Goal: Task Accomplishment & Management: Manage account settings

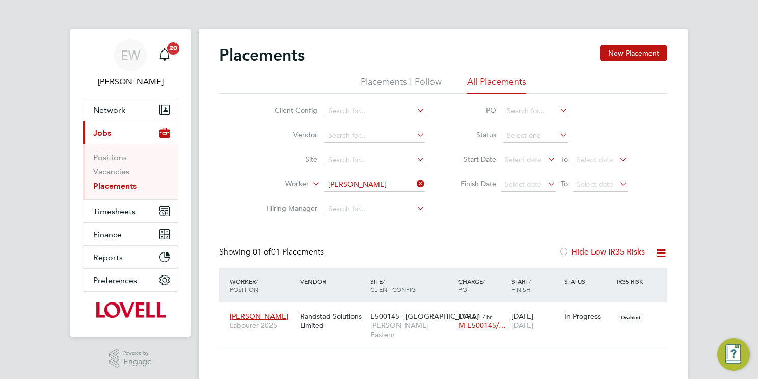
scroll to position [10, 48]
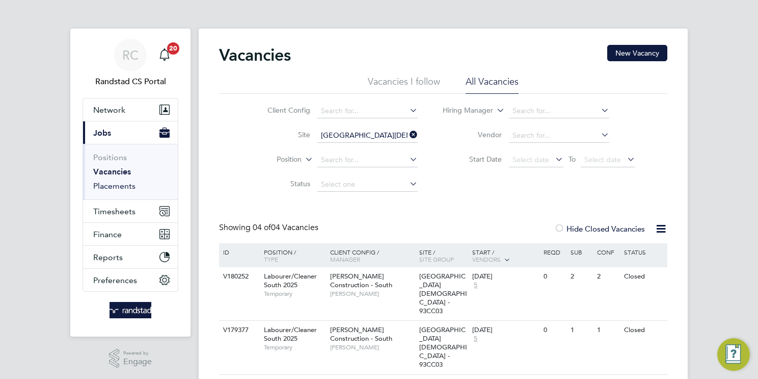
click at [130, 187] on link "Placements" at bounding box center [114, 186] width 42 height 10
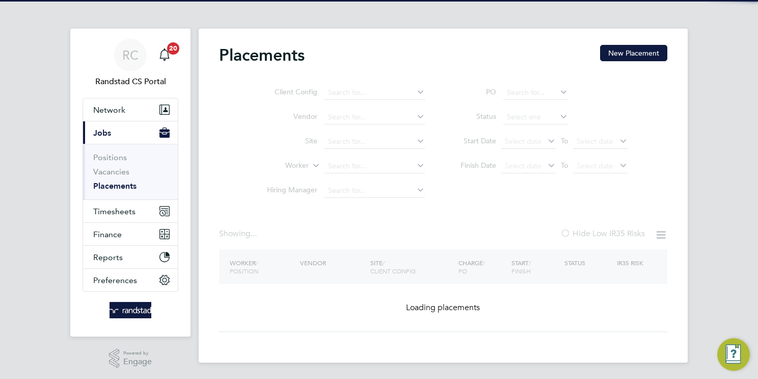
click at [383, 170] on ul "Client Config Vendor Site Worker Hiring Manager" at bounding box center [342, 142] width 192 height 122
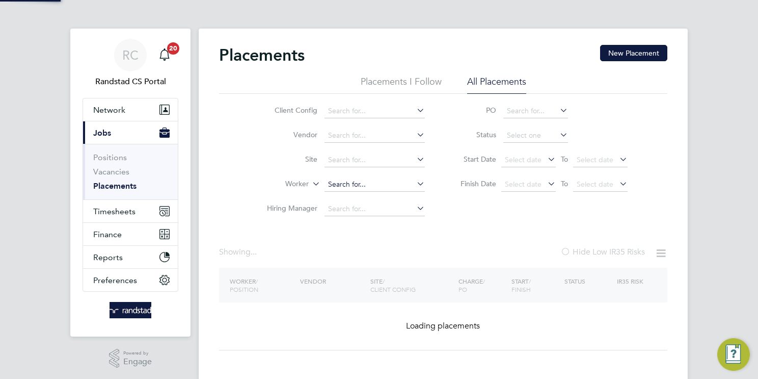
click at [372, 181] on input at bounding box center [375, 184] width 100 height 14
paste input "Mark James Bradbury"
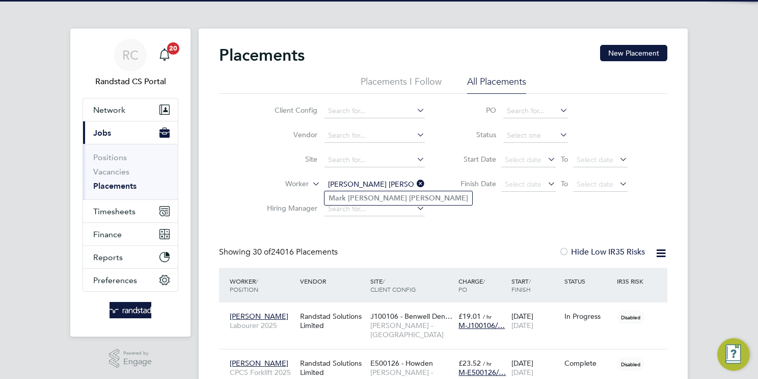
type input "Mark James Bradbury"
click at [409, 199] on b "Bradbury" at bounding box center [438, 198] width 59 height 9
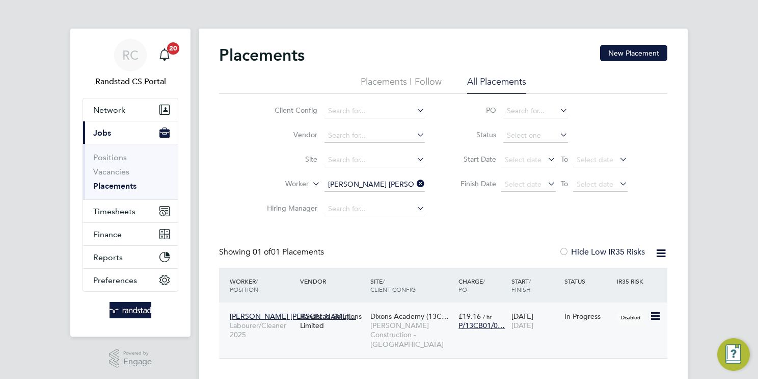
click at [403, 331] on span "[PERSON_NAME] Construction - [GEOGRAPHIC_DATA]" at bounding box center [411, 335] width 83 height 28
click at [381, 185] on input "Mark James Bradbury" at bounding box center [375, 184] width 100 height 14
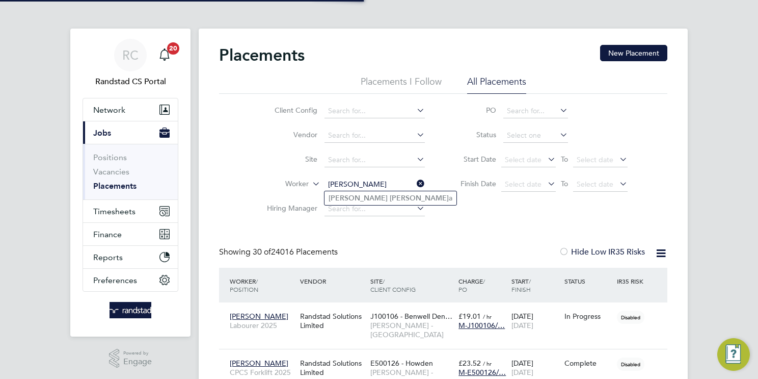
click at [383, 198] on li "Racheal Igbinovi a" at bounding box center [391, 198] width 132 height 14
type input "Racheal Igbinovia"
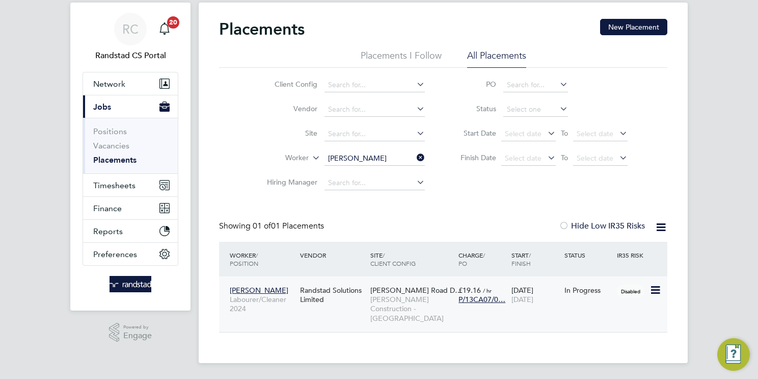
click at [417, 305] on span "[PERSON_NAME] Construction - [GEOGRAPHIC_DATA]" at bounding box center [411, 309] width 83 height 28
click at [373, 155] on input "Racheal Igbinovia" at bounding box center [375, 158] width 100 height 14
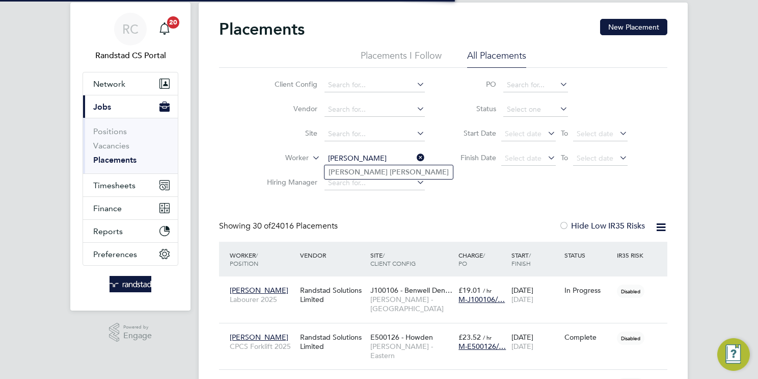
type input "Emmanuel Okafor"
click at [401, 173] on li "Emmanuel Okafor" at bounding box center [389, 172] width 128 height 14
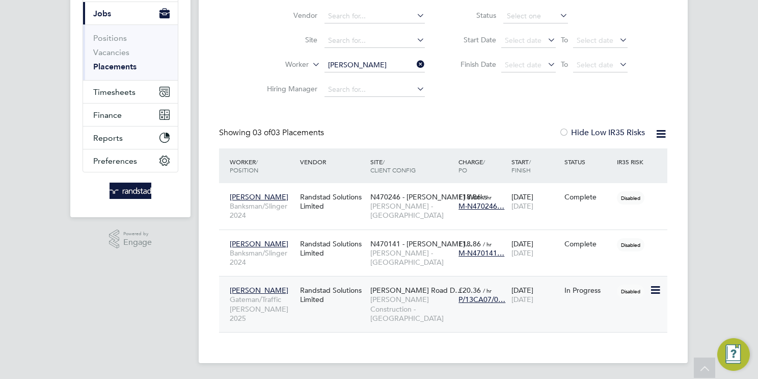
click at [414, 303] on span "[PERSON_NAME] Construction - [GEOGRAPHIC_DATA]" at bounding box center [411, 309] width 83 height 28
click at [369, 63] on div "Placements I Follow All Placements Client Config Vendor Site Worker Emmanuel Ok…" at bounding box center [443, 29] width 448 height 146
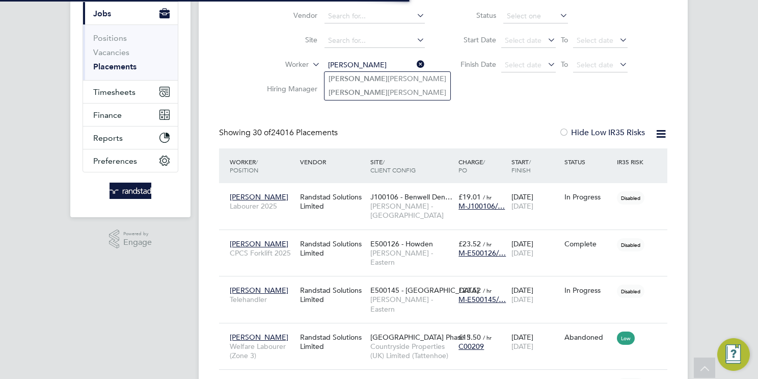
click at [378, 80] on li "Gary Oneil" at bounding box center [388, 79] width 126 height 14
type input "Gary Oneil"
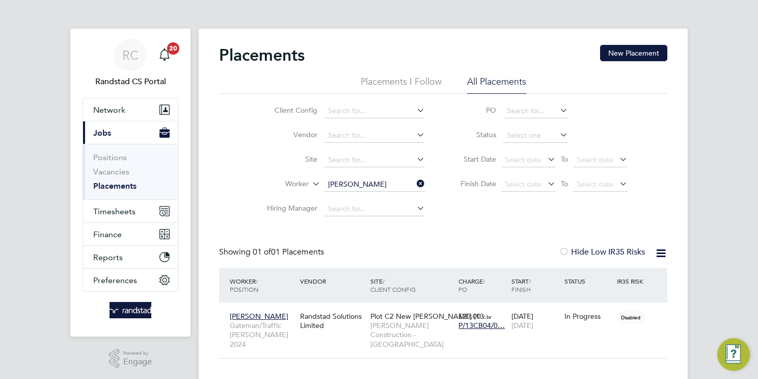
click at [386, 177] on input "Gary Oneil" at bounding box center [375, 184] width 100 height 14
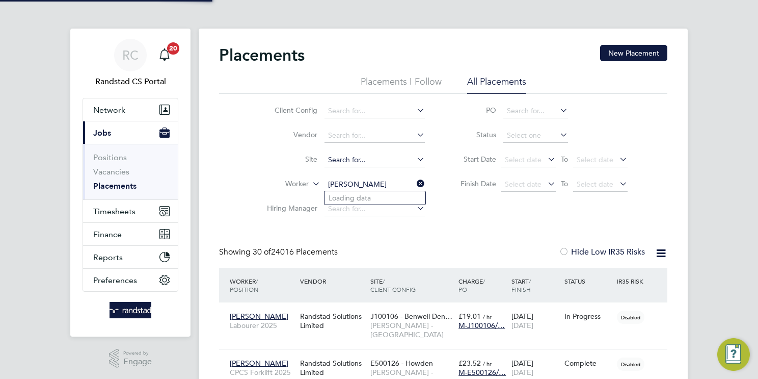
type input "John Allwood"
click at [341, 158] on input at bounding box center [375, 160] width 100 height 14
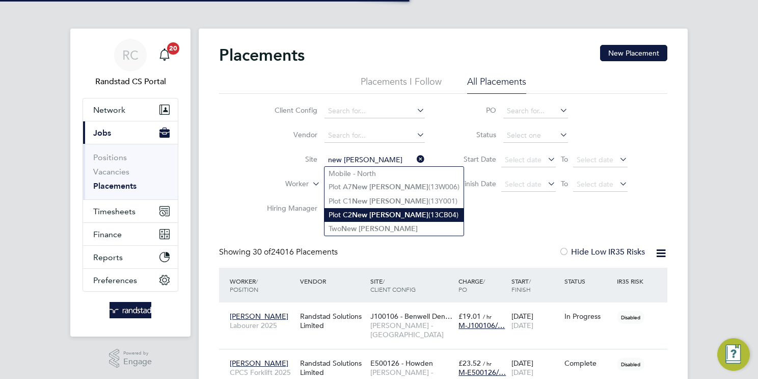
click at [408, 210] on li "Plot C2 New Bailey (13CB04)" at bounding box center [394, 215] width 139 height 14
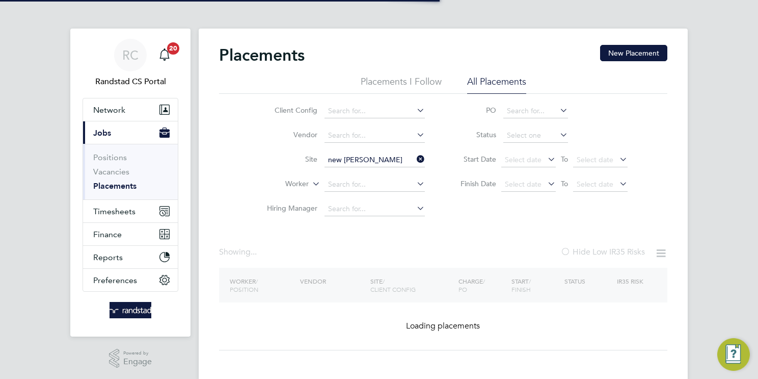
type input "Plot C2 New Bailey (13CB04)"
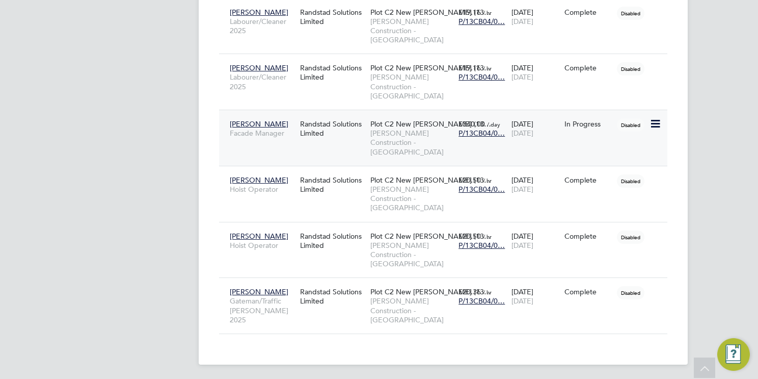
click at [539, 141] on div "19 May 2025 07 Nov 2025" at bounding box center [535, 128] width 53 height 29
click at [411, 309] on span "[PERSON_NAME] Construction - [GEOGRAPHIC_DATA]" at bounding box center [411, 310] width 83 height 28
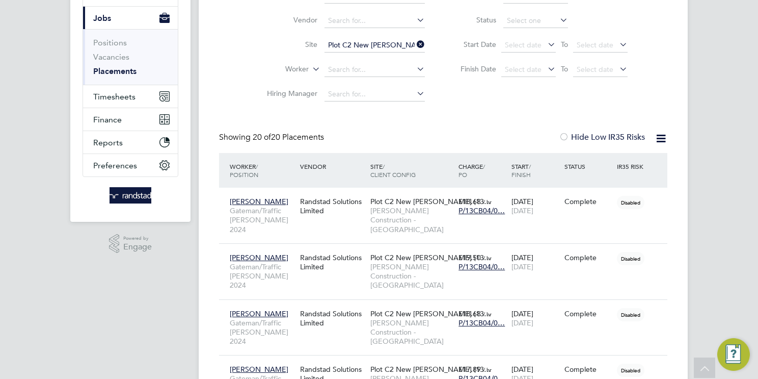
click at [415, 45] on icon at bounding box center [415, 44] width 0 height 14
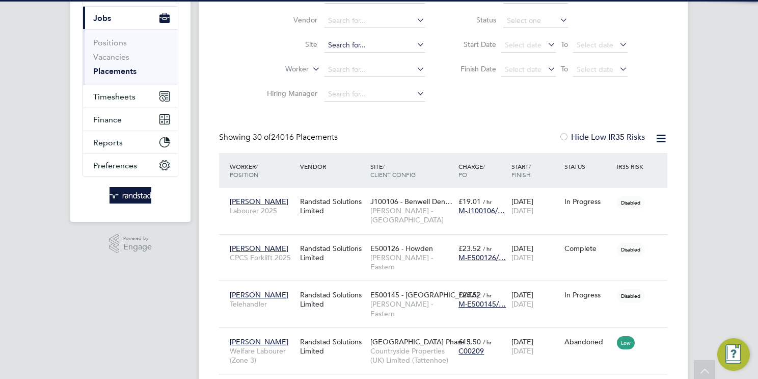
scroll to position [5, 5]
click at [362, 44] on input at bounding box center [375, 45] width 100 height 14
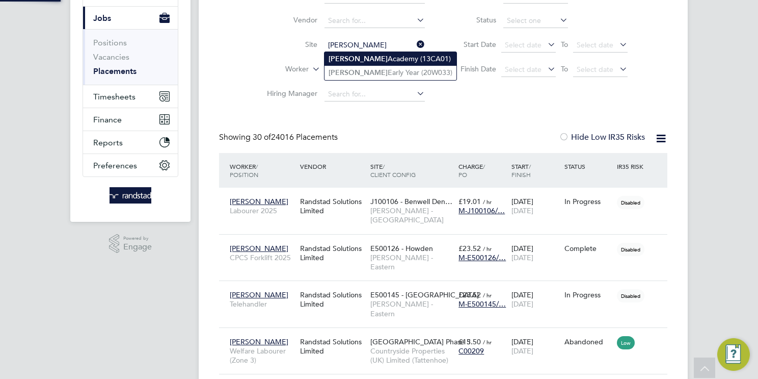
click at [387, 59] on li "Newhouse Academy (13CA01)" at bounding box center [391, 59] width 132 height 14
type input "Newhouse Academy (13CA01)"
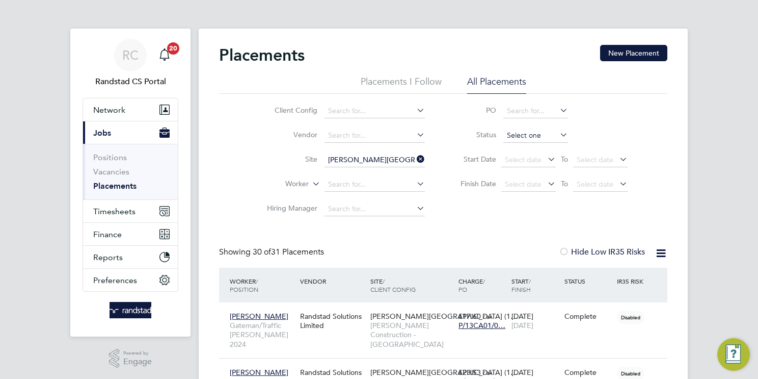
click at [532, 135] on input at bounding box center [535, 135] width 65 height 14
click at [525, 188] on li "In Progress" at bounding box center [535, 188] width 65 height 13
type input "In Progress"
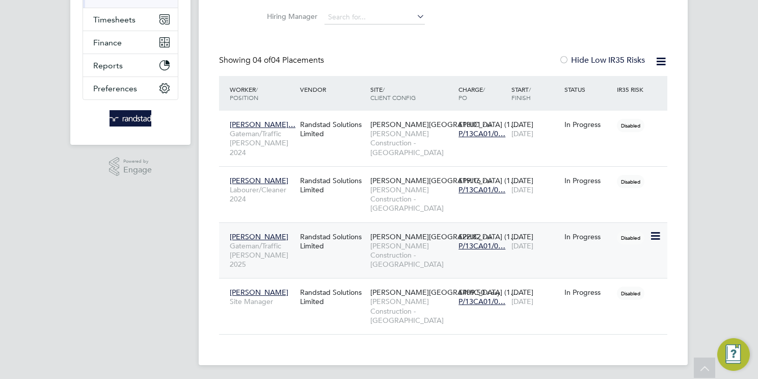
click at [429, 249] on span "[PERSON_NAME] Construction - [GEOGRAPHIC_DATA]" at bounding box center [411, 255] width 83 height 28
click at [387, 189] on span "[PERSON_NAME] Construction - [GEOGRAPHIC_DATA]" at bounding box center [411, 199] width 83 height 28
click at [411, 139] on span "[PERSON_NAME] Construction - [GEOGRAPHIC_DATA]" at bounding box center [411, 143] width 83 height 28
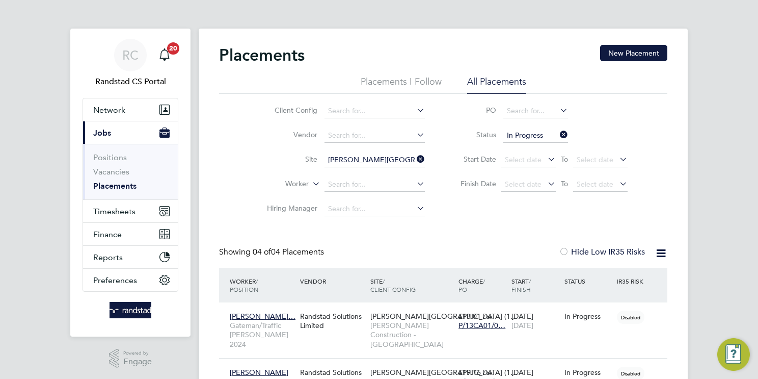
click at [558, 134] on icon at bounding box center [558, 134] width 0 height 14
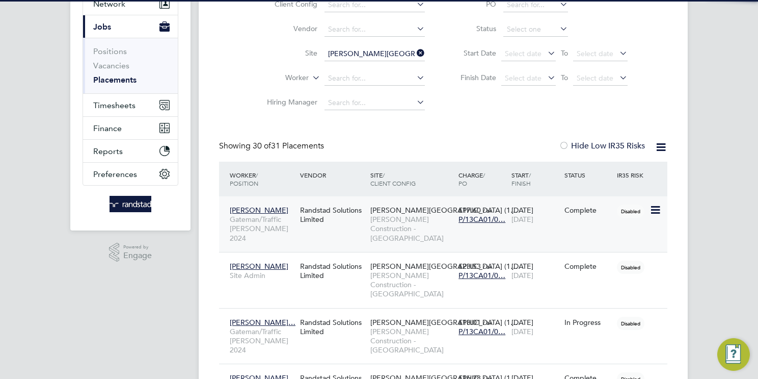
scroll to position [5, 5]
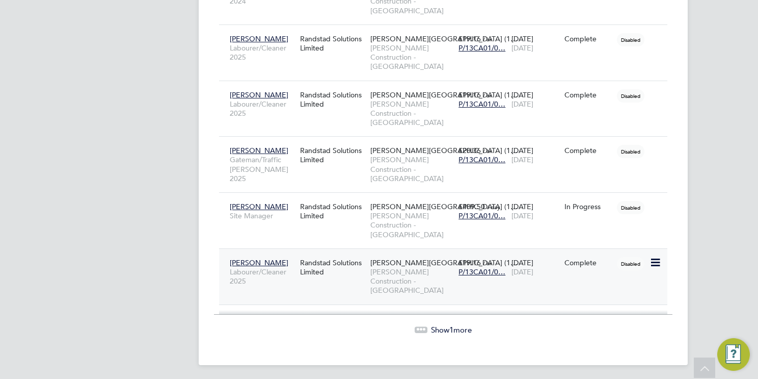
click at [418, 267] on span "[PERSON_NAME] Construction - [GEOGRAPHIC_DATA]" at bounding box center [411, 281] width 83 height 28
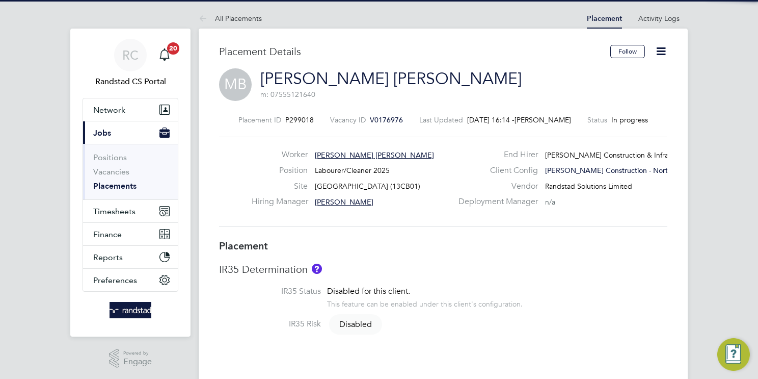
click at [664, 47] on icon at bounding box center [661, 51] width 13 height 13
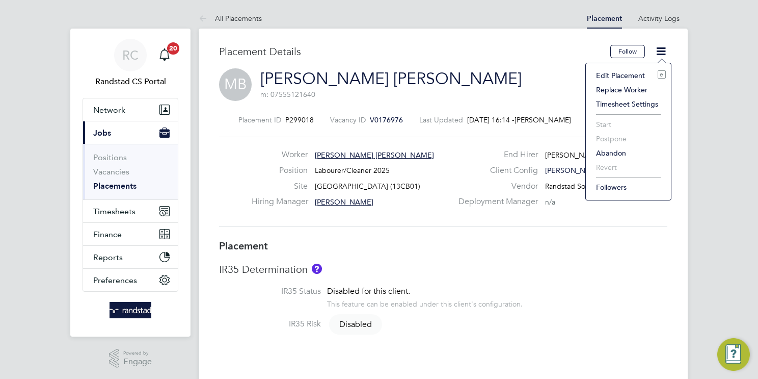
click at [621, 76] on li "Edit Placement e" at bounding box center [628, 75] width 75 height 14
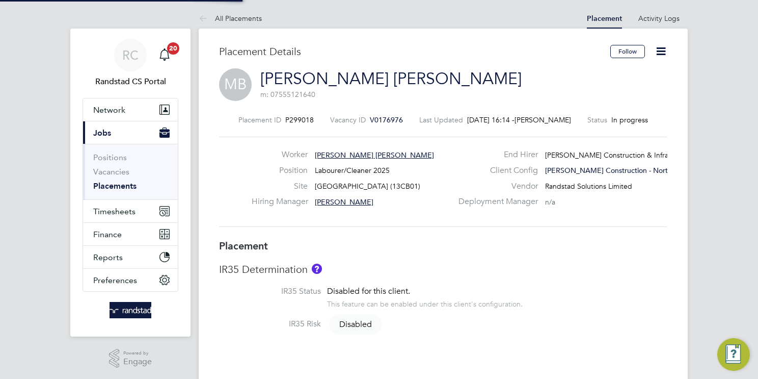
type input "Joe Smith"
type input "[DATE]"
type input "08:00"
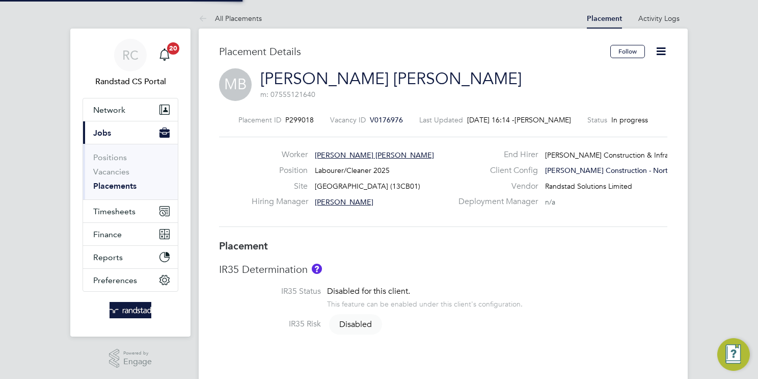
type input "18:00"
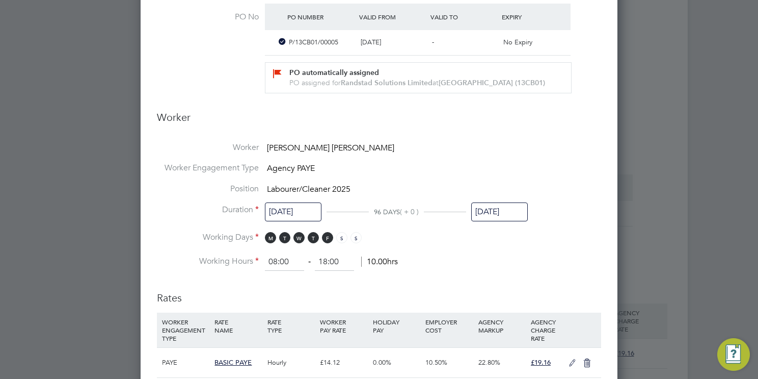
click at [510, 210] on input "25 Oct 2025" at bounding box center [499, 211] width 57 height 19
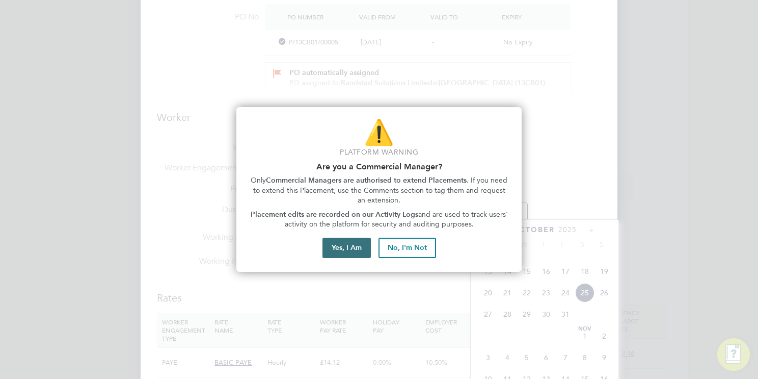
click at [351, 249] on button "Yes, I Am" at bounding box center [347, 247] width 48 height 20
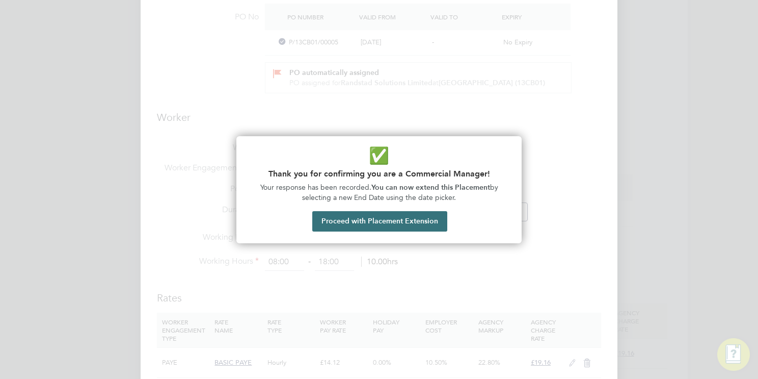
click at [421, 224] on button "Proceed with Placement Extension" at bounding box center [379, 221] width 135 height 20
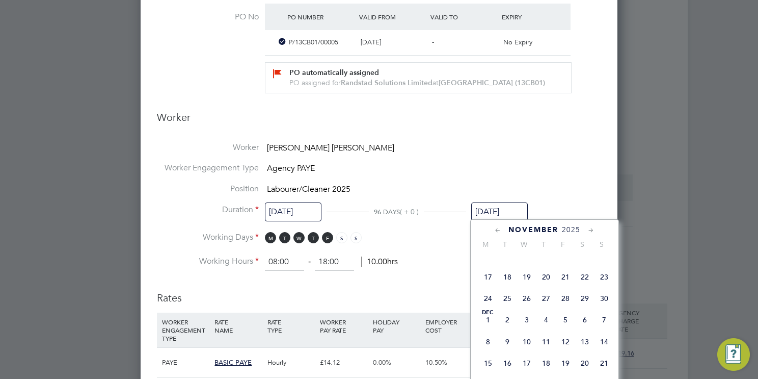
click at [487, 308] on span "24" at bounding box center [487, 297] width 19 height 19
type input "24 Nov 2025"
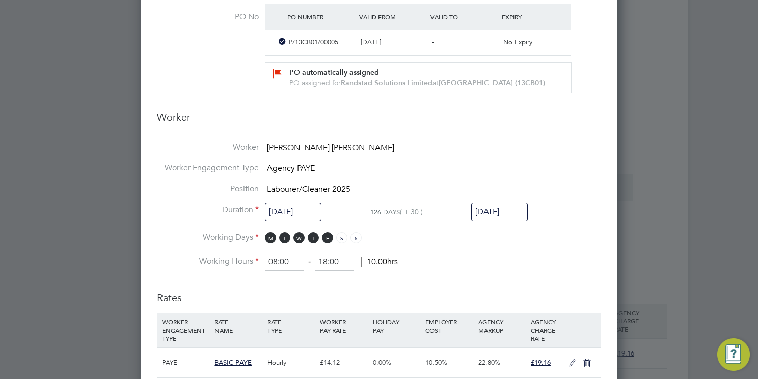
click at [548, 174] on li "Worker Engagement Type Agency PAYE" at bounding box center [379, 173] width 444 height 21
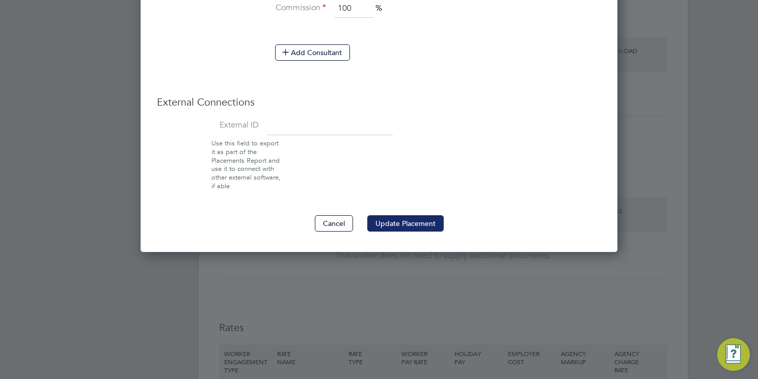
click at [405, 222] on button "Update Placement" at bounding box center [405, 223] width 76 height 16
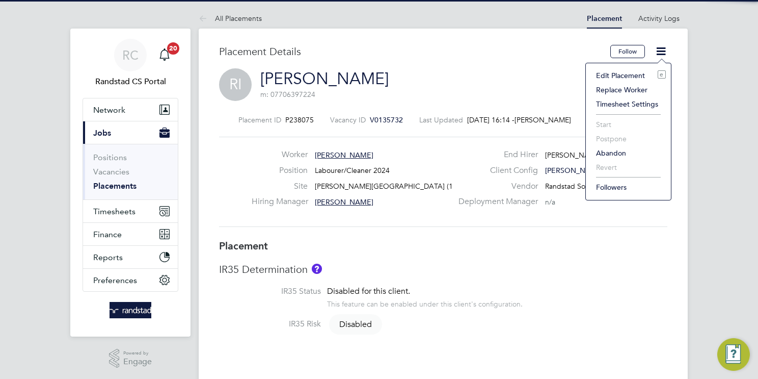
click at [617, 74] on li "Edit Placement e" at bounding box center [628, 75] width 75 height 14
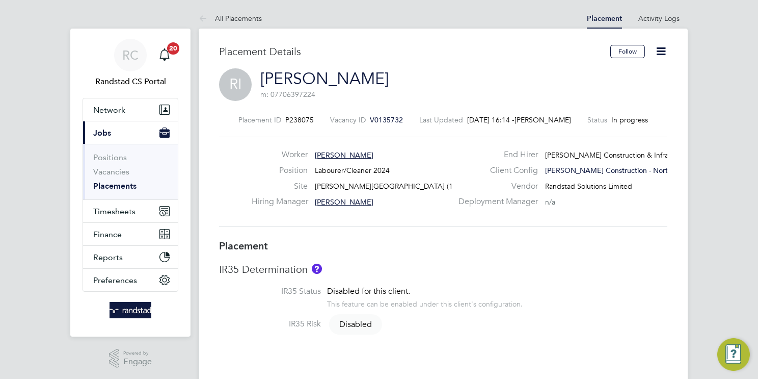
type input "Mark Harrison"
type input "Raymond Johnson"
type input "[DATE]"
type input "08:00"
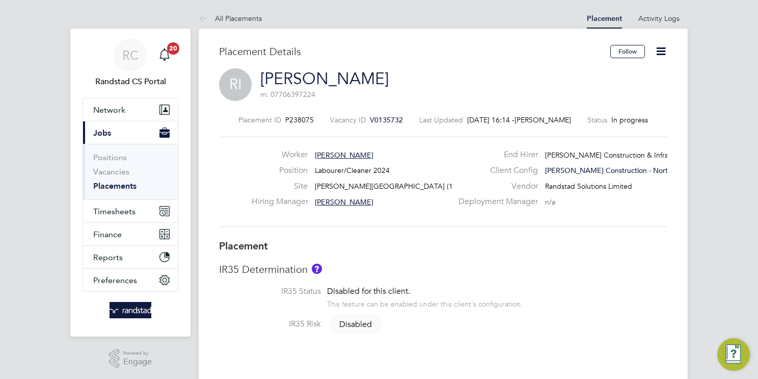
type input "18:00"
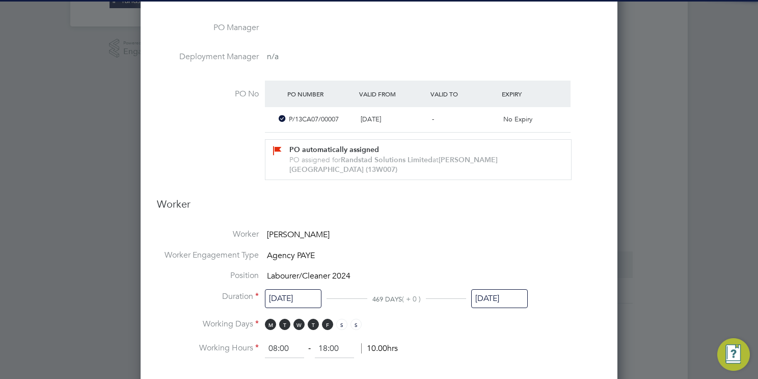
click at [496, 300] on input "[DATE]" at bounding box center [499, 298] width 57 height 19
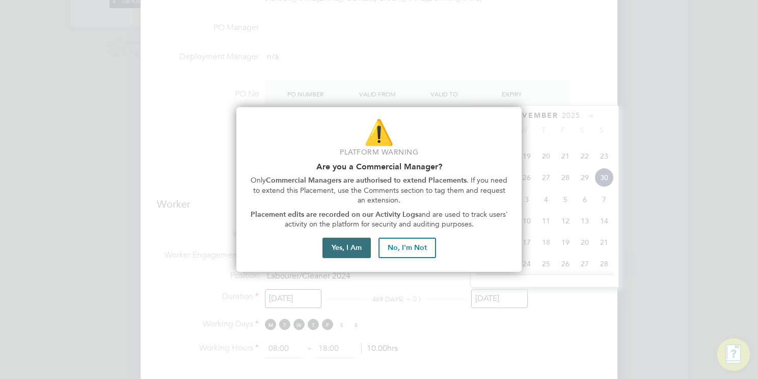
click at [350, 247] on button "Yes, I Am" at bounding box center [347, 247] width 48 height 20
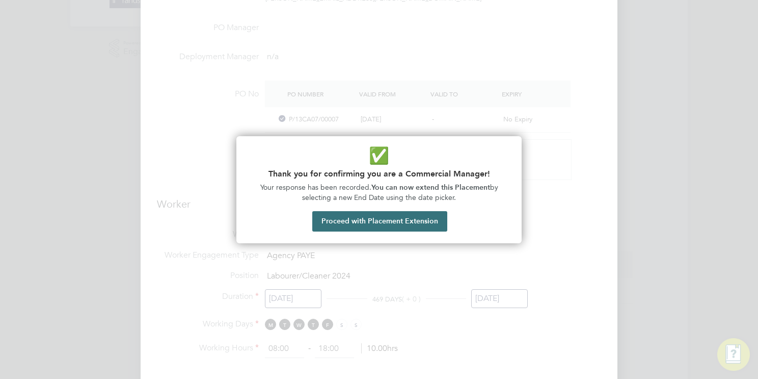
click at [424, 225] on button "Proceed with Placement Extension" at bounding box center [379, 221] width 135 height 20
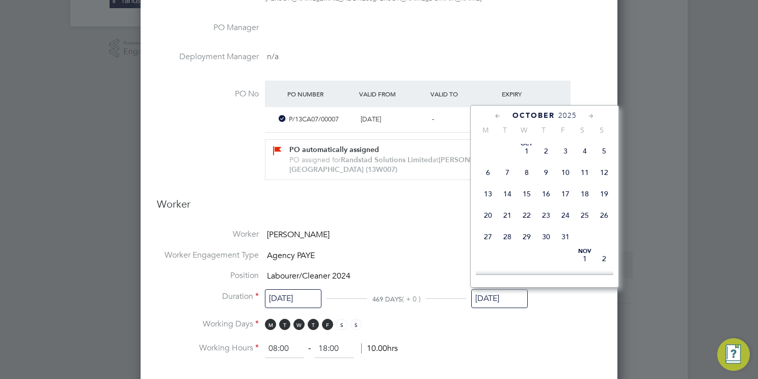
click at [567, 182] on span "10" at bounding box center [565, 172] width 19 height 19
type input "10 Oct 2025"
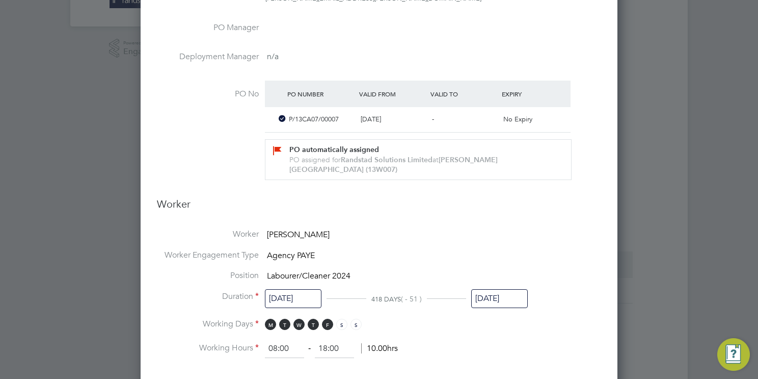
click at [404, 250] on li "Worker Engagement Type Agency PAYE" at bounding box center [379, 260] width 444 height 21
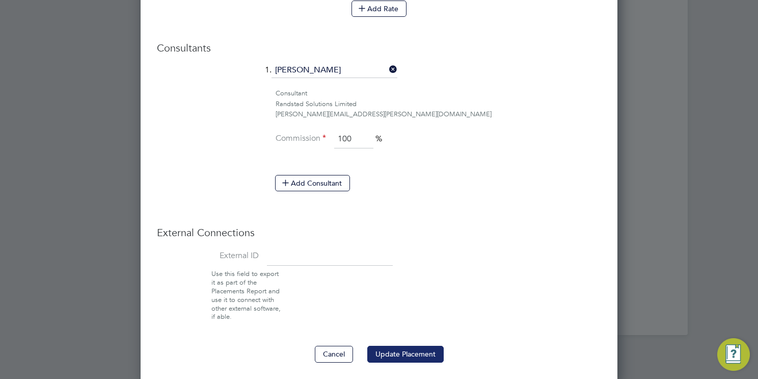
click at [427, 347] on button "Update Placement" at bounding box center [405, 353] width 76 height 16
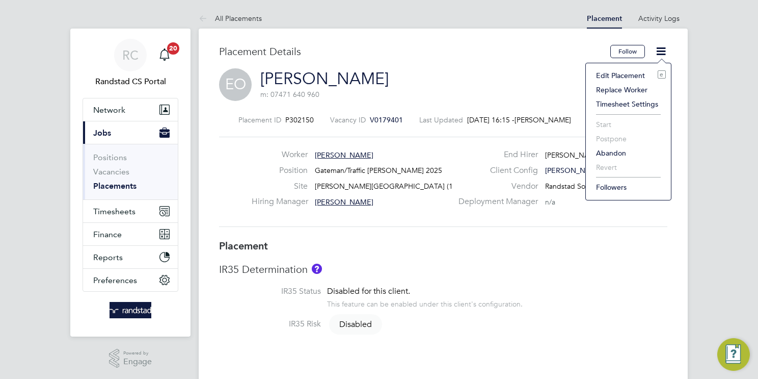
click at [631, 74] on li "Edit Placement e" at bounding box center [628, 75] width 75 height 14
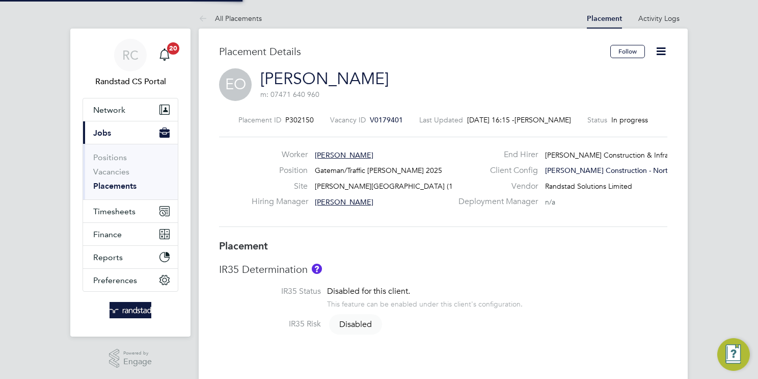
type input "Raymond Johnson"
type input "26 Aug 2025"
type input "03 Oct 2025"
type input "08:00"
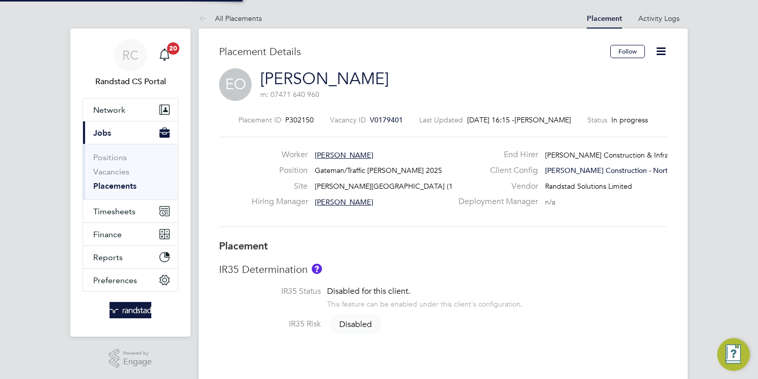
type input "18:00"
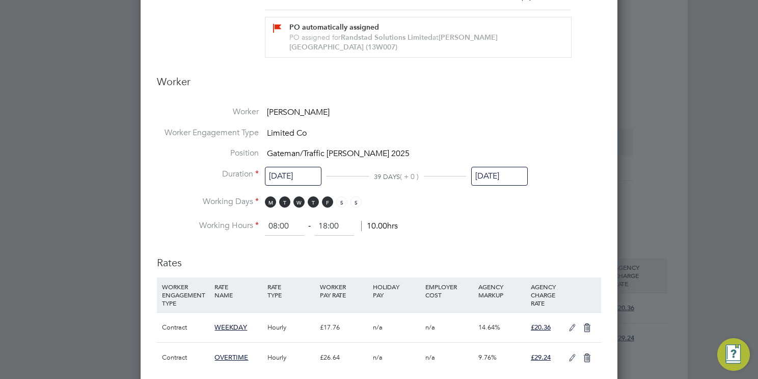
click at [510, 174] on input "03 Oct 2025" at bounding box center [499, 176] width 57 height 19
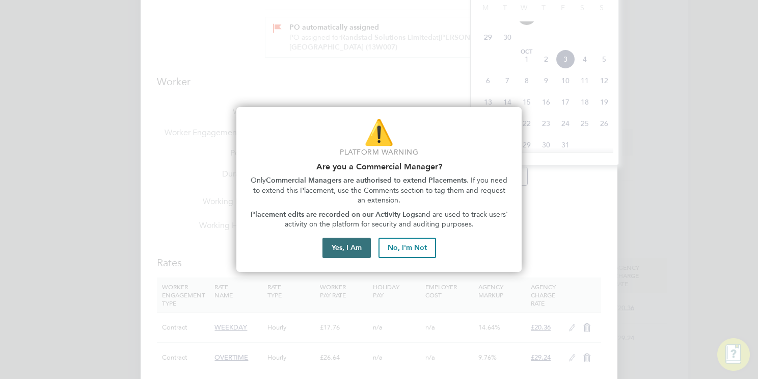
click at [330, 248] on button "Yes, I Am" at bounding box center [347, 247] width 48 height 20
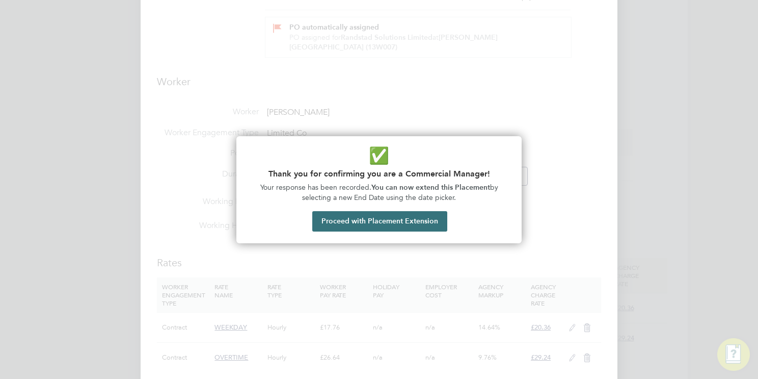
click at [401, 222] on button "Proceed with Placement Extension" at bounding box center [379, 221] width 135 height 20
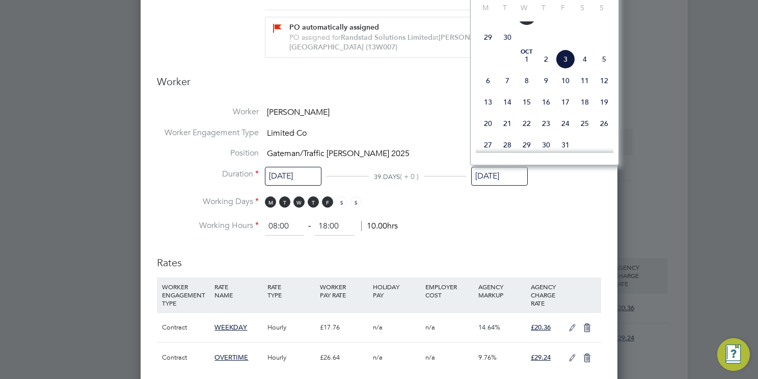
click at [565, 90] on span "10" at bounding box center [565, 80] width 19 height 19
type input "10 Oct 2025"
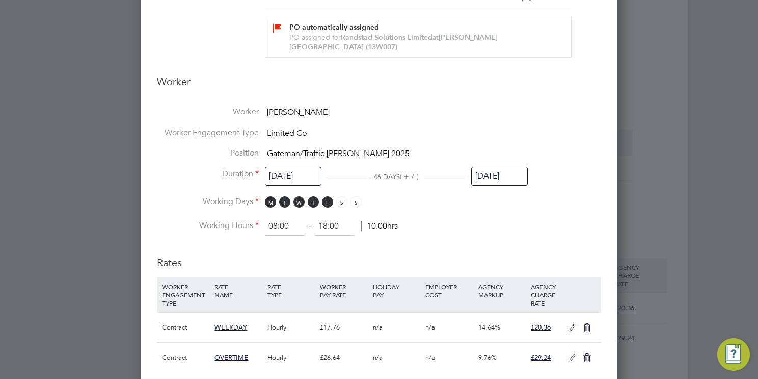
click at [466, 229] on li "Working Hours 08:00 ‐ 18:00 10.00hrs" at bounding box center [379, 226] width 444 height 18
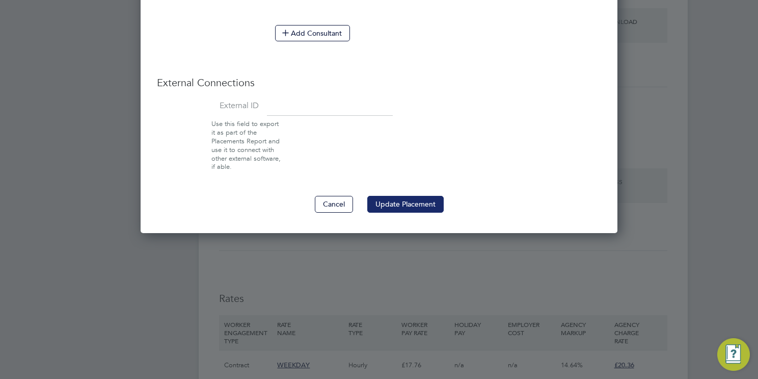
click at [412, 201] on button "Update Placement" at bounding box center [405, 204] width 76 height 16
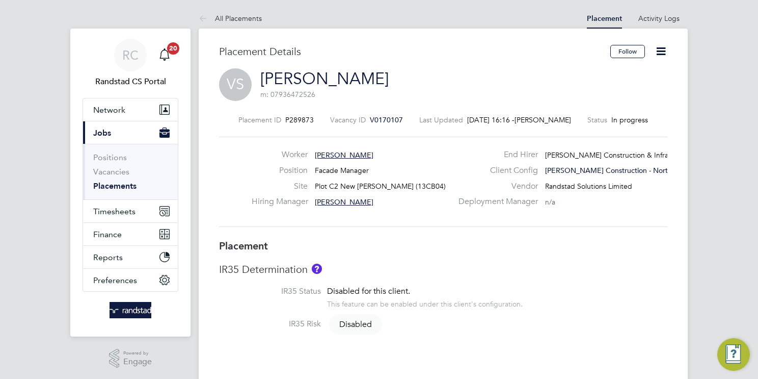
click at [660, 51] on icon at bounding box center [661, 51] width 13 height 13
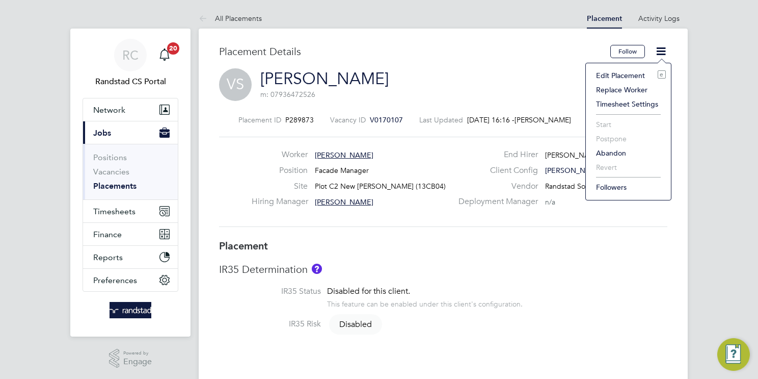
click at [629, 76] on li "Edit Placement e" at bounding box center [628, 75] width 75 height 14
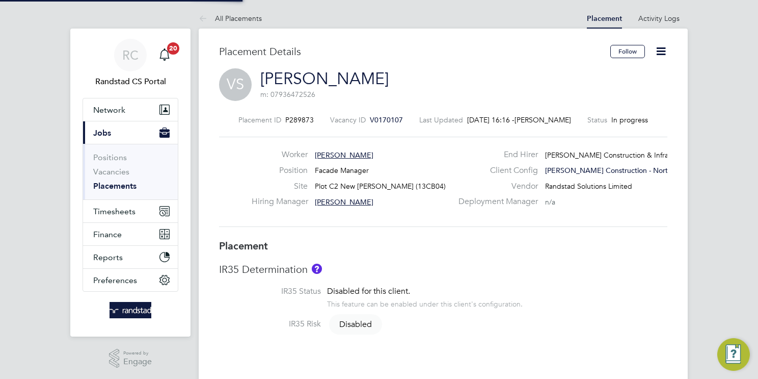
type input "[PERSON_NAME]"
type input "[DATE]"
type input "08:00"
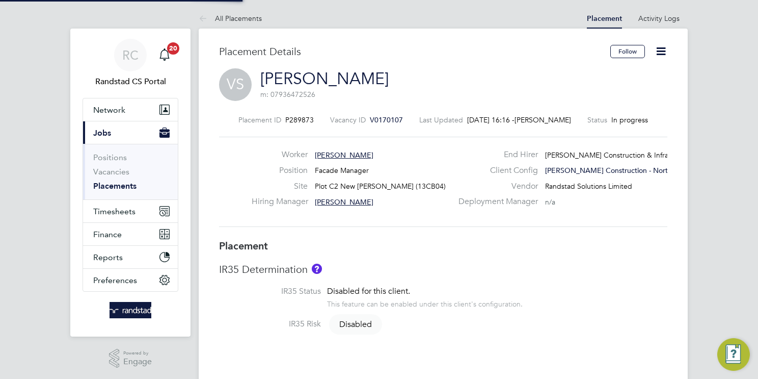
type input "18:00"
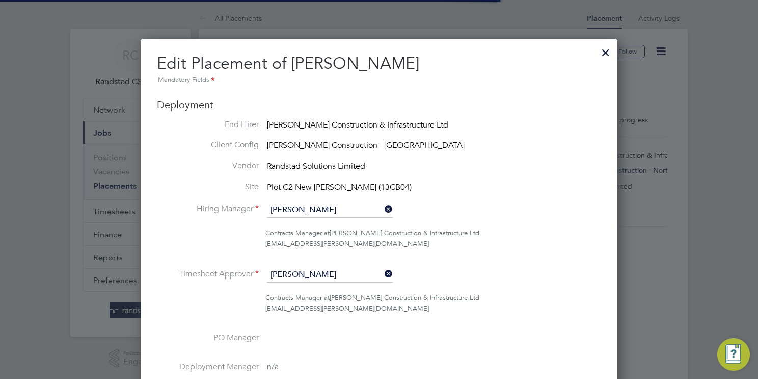
scroll to position [52, 5]
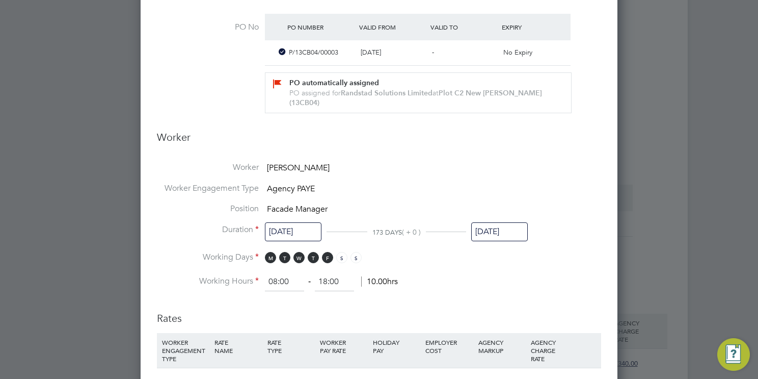
click at [511, 222] on input "[DATE]" at bounding box center [499, 231] width 57 height 19
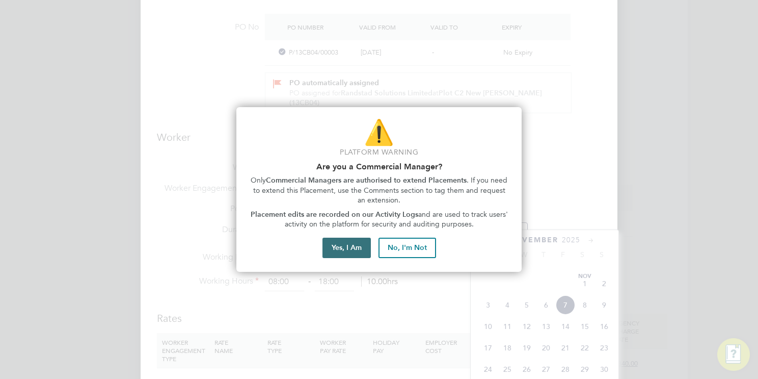
click at [341, 250] on button "Yes, I Am" at bounding box center [347, 247] width 48 height 20
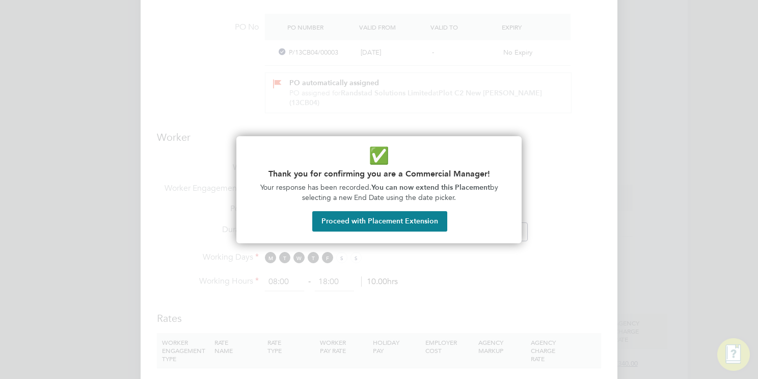
click at [424, 224] on button "Proceed with Placement Extension" at bounding box center [379, 221] width 135 height 20
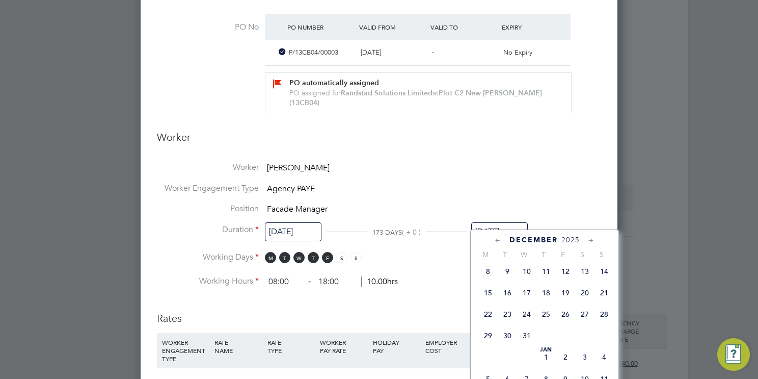
click at [564, 302] on span "19" at bounding box center [565, 292] width 19 height 19
type input "[DATE]"
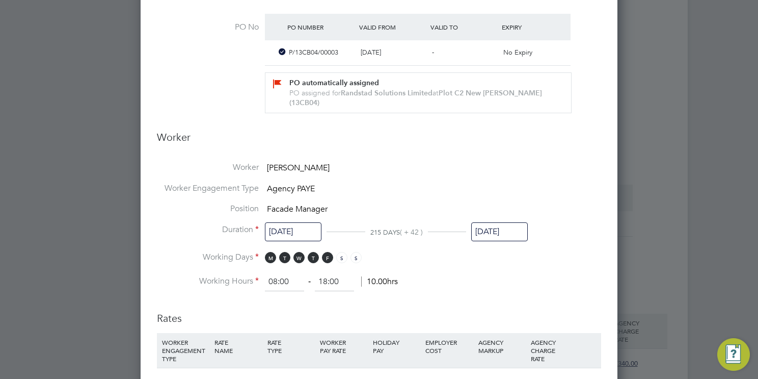
click at [483, 183] on li "Worker Engagement Type Agency PAYE" at bounding box center [379, 193] width 444 height 21
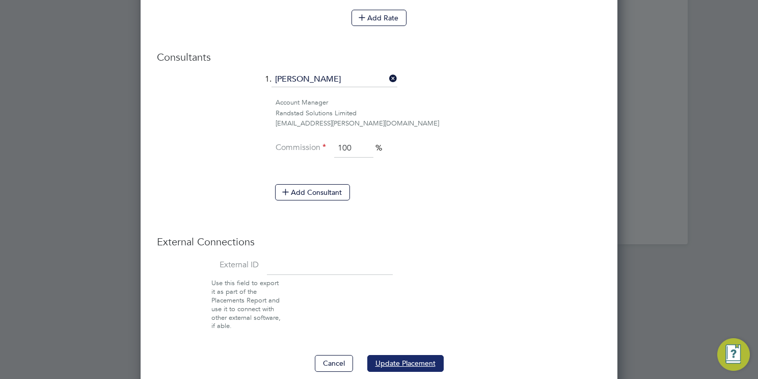
click at [407, 355] on button "Update Placement" at bounding box center [405, 363] width 76 height 16
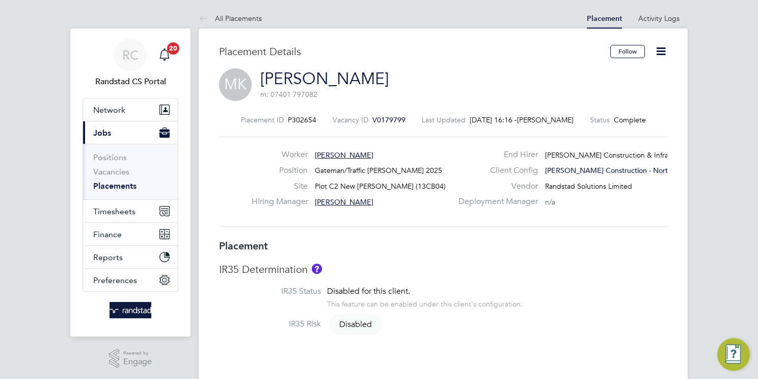
click at [662, 54] on icon at bounding box center [661, 51] width 13 height 13
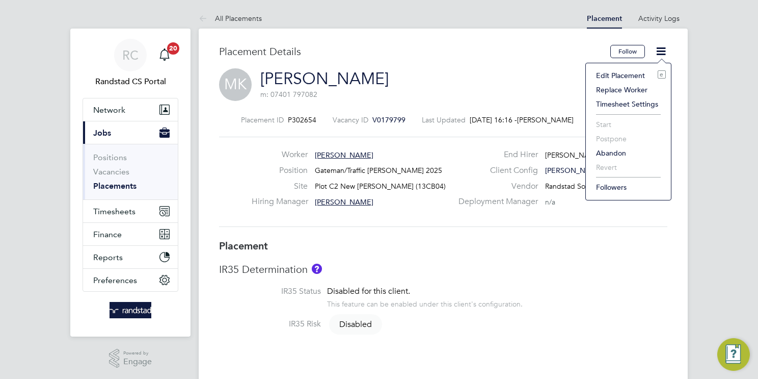
click at [622, 75] on li "Edit Placement e" at bounding box center [628, 75] width 75 height 14
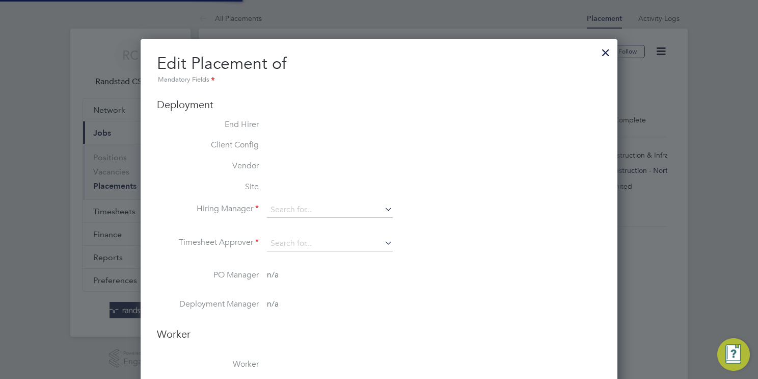
type input "Tony Jones"
type input "01 Sep 2025"
type input "16 Sep 2025"
type input "08:00"
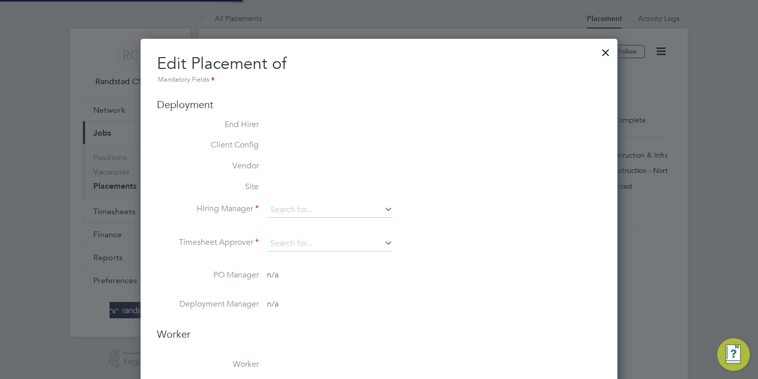
type input "18:00"
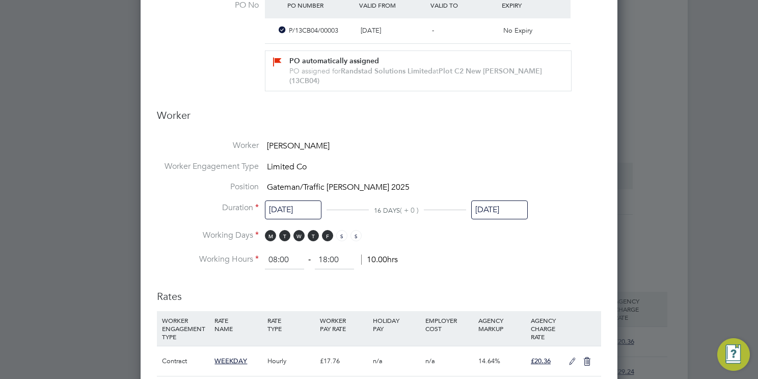
click at [511, 200] on input "16 Sep 2025" at bounding box center [499, 209] width 57 height 19
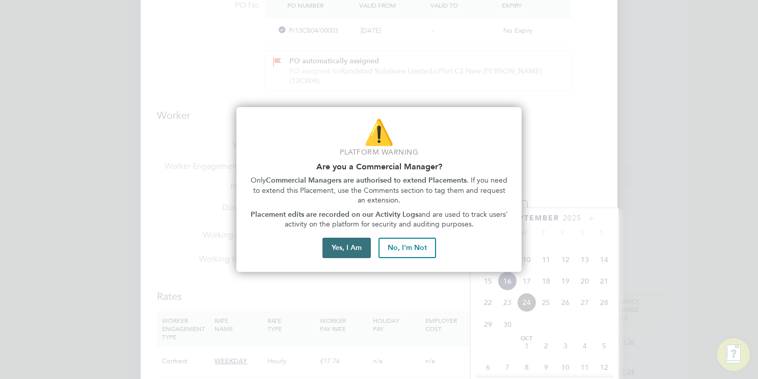
click at [352, 247] on button "Yes, I Am" at bounding box center [347, 247] width 48 height 20
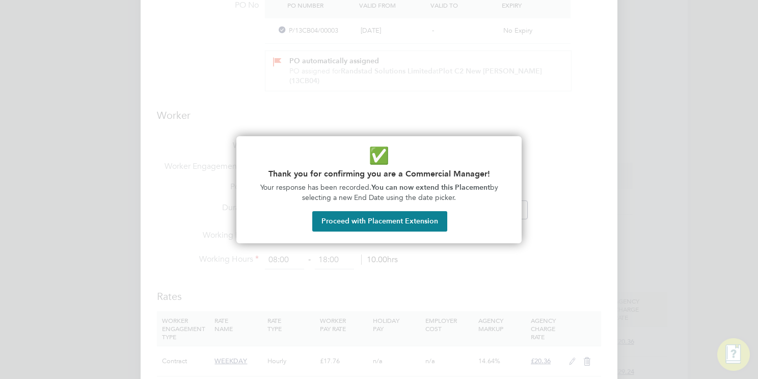
click at [432, 223] on button "Proceed with Placement Extension" at bounding box center [379, 221] width 135 height 20
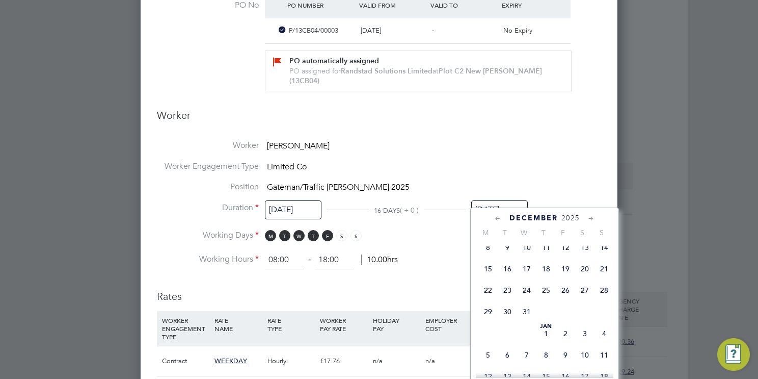
click at [504, 321] on span "30" at bounding box center [507, 311] width 19 height 19
type input "30 Dec 2025"
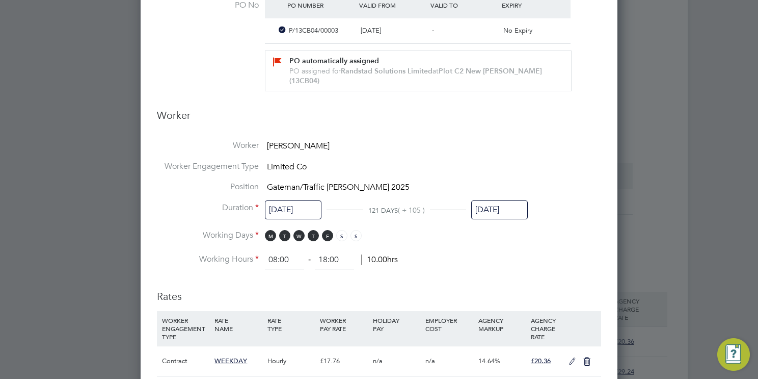
click at [513, 164] on li "Worker Engagement Type Limited Co" at bounding box center [379, 171] width 444 height 21
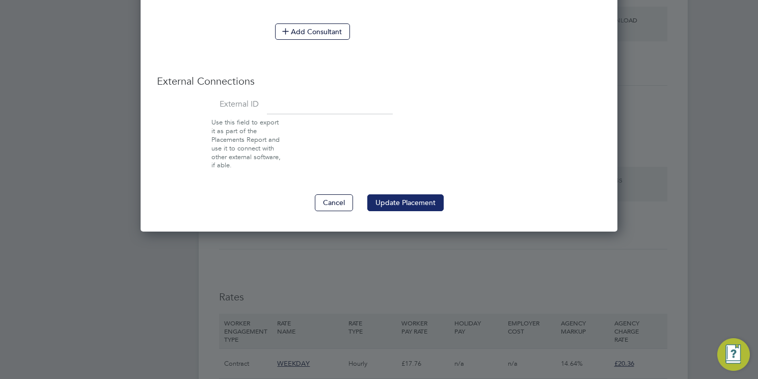
click at [431, 195] on button "Update Placement" at bounding box center [405, 202] width 76 height 16
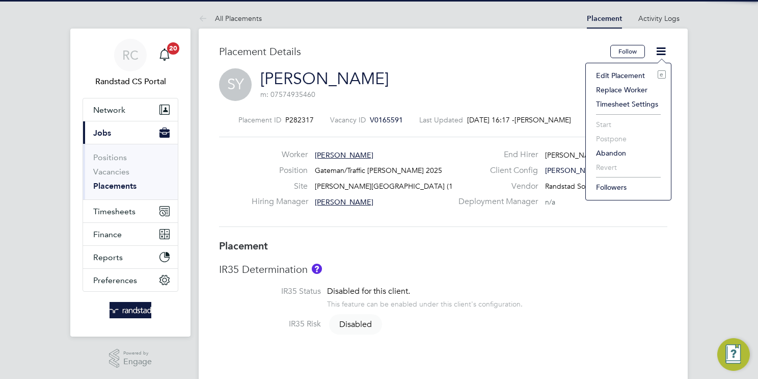
click at [616, 75] on li "Edit Placement e" at bounding box center [628, 75] width 75 height 14
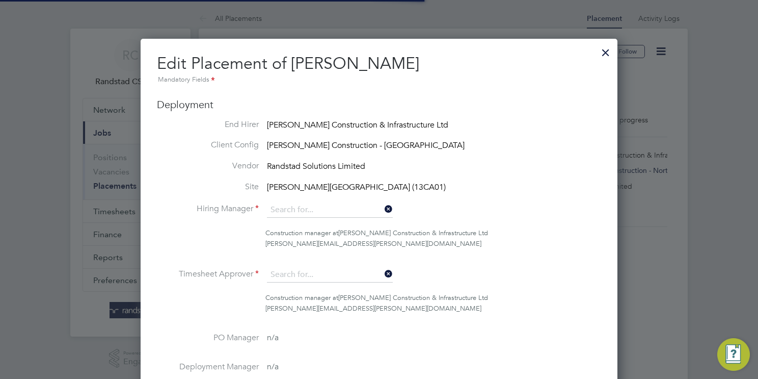
type input "[PERSON_NAME]"
type input "07 Apr 2025"
type input "03 Oct 2025"
type input "08:00"
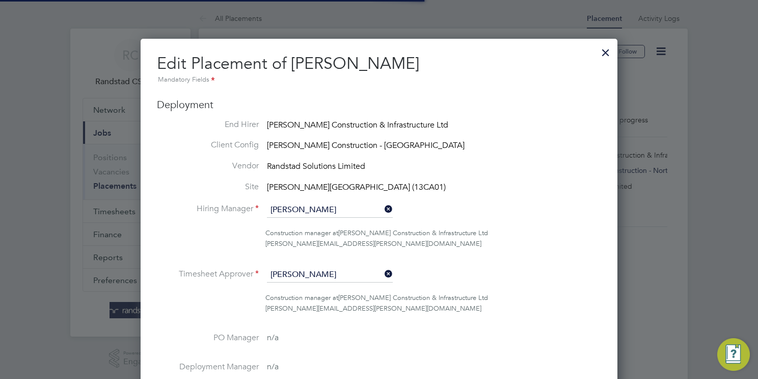
type input "18:00"
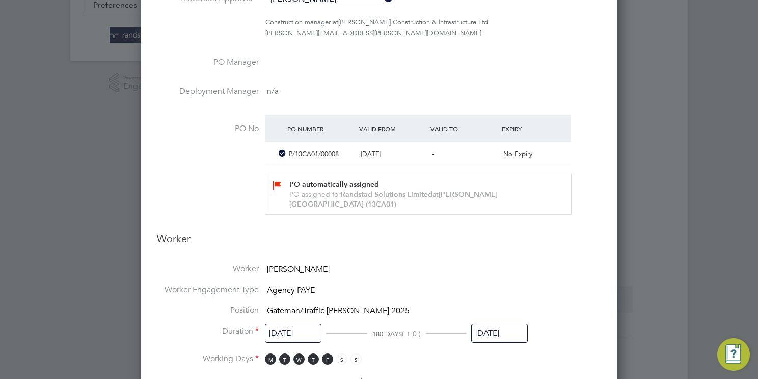
click at [509, 324] on input "03 Oct 2025" at bounding box center [499, 333] width 57 height 19
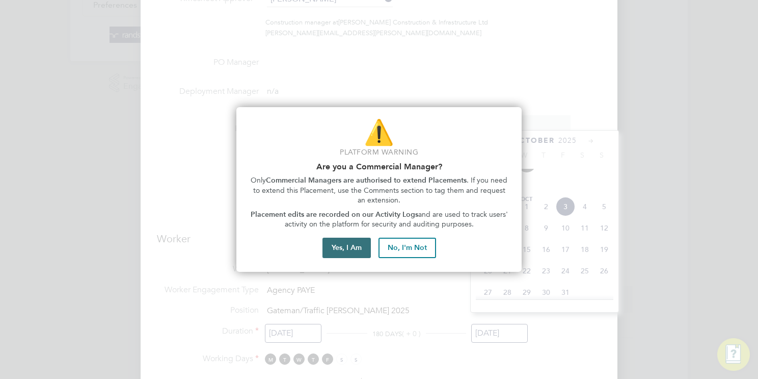
click at [352, 249] on button "Yes, I Am" at bounding box center [347, 247] width 48 height 20
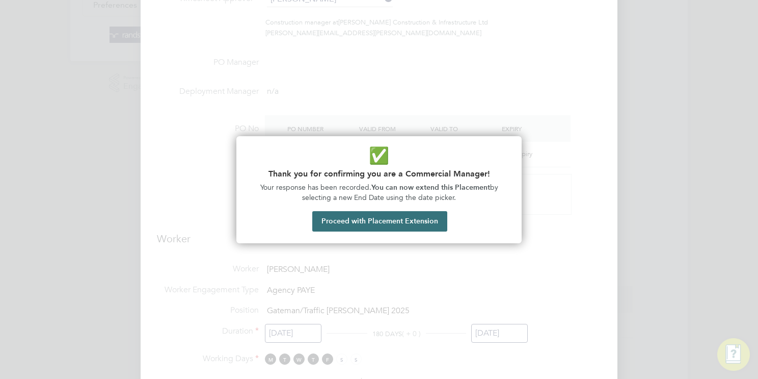
click at [399, 222] on button "Proceed with Placement Extension" at bounding box center [379, 221] width 135 height 20
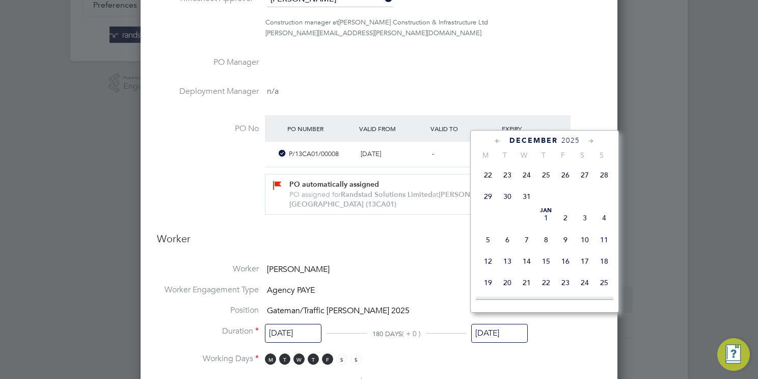
click at [528, 184] on span "24" at bounding box center [526, 174] width 19 height 19
type input "[DATE]"
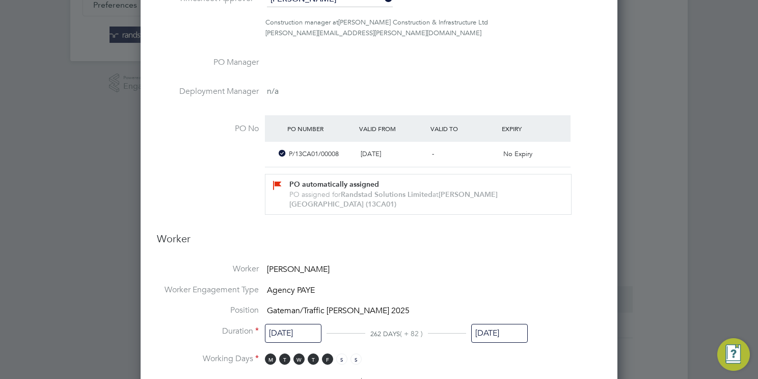
click at [436, 263] on li "Worker Simon Yohannes" at bounding box center [379, 273] width 444 height 21
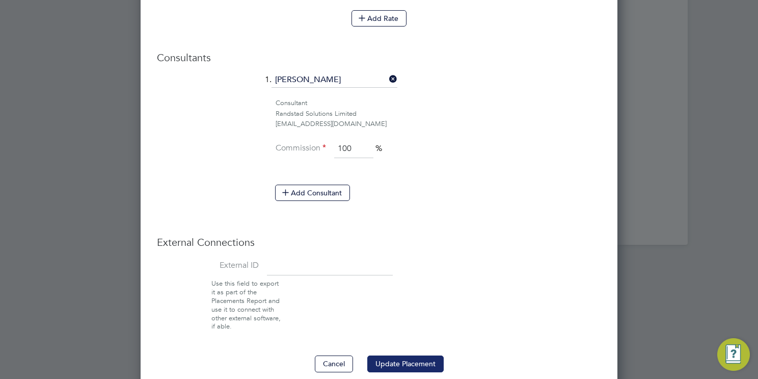
click at [406, 355] on button "Update Placement" at bounding box center [405, 363] width 76 height 16
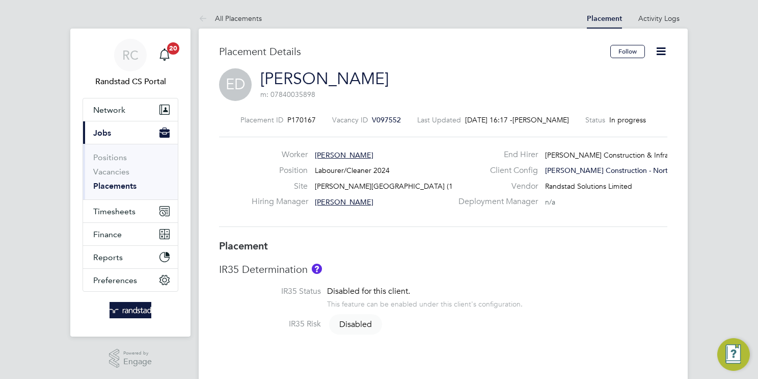
click at [660, 48] on icon at bounding box center [661, 51] width 13 height 13
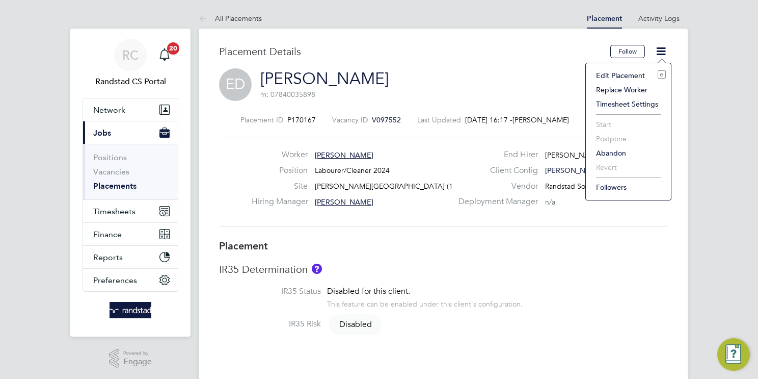
click at [613, 75] on li "Edit Placement e" at bounding box center [628, 75] width 75 height 14
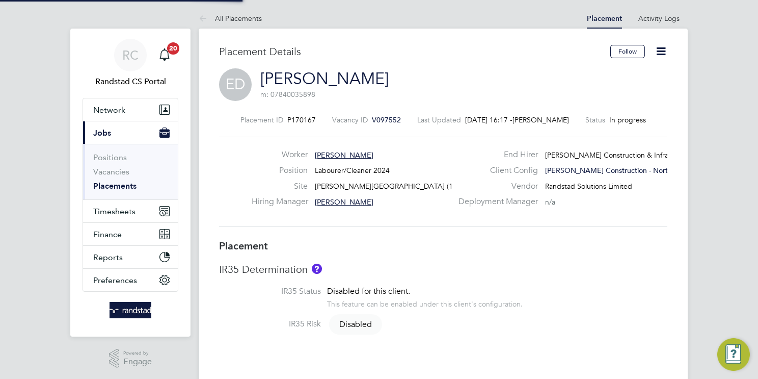
type input "[PERSON_NAME]"
type input "[DATE]"
type input "08:00"
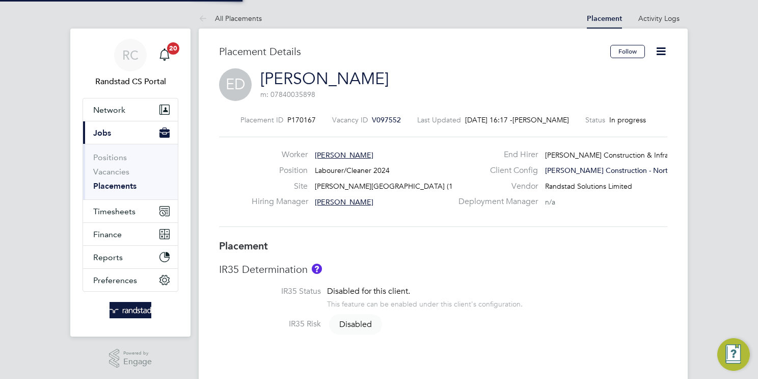
type input "18:00"
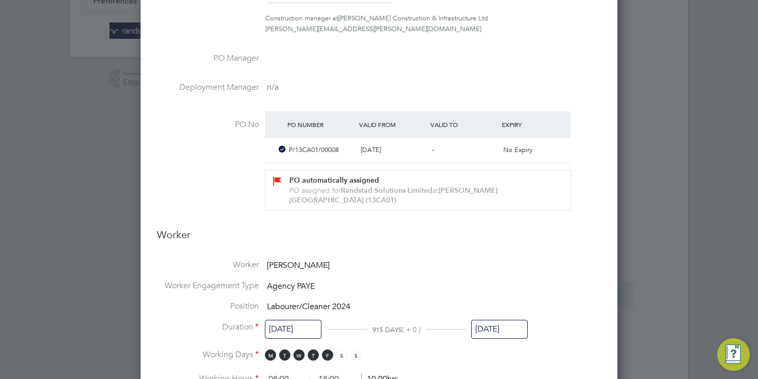
click at [498, 319] on input "[DATE]" at bounding box center [499, 328] width 57 height 19
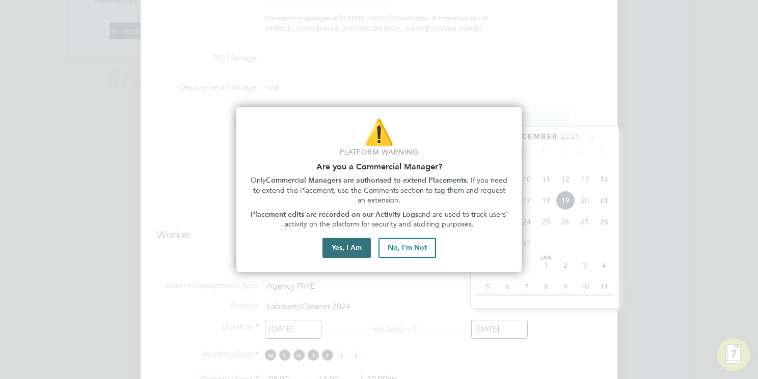
click at [343, 250] on button "Yes, I Am" at bounding box center [347, 247] width 48 height 20
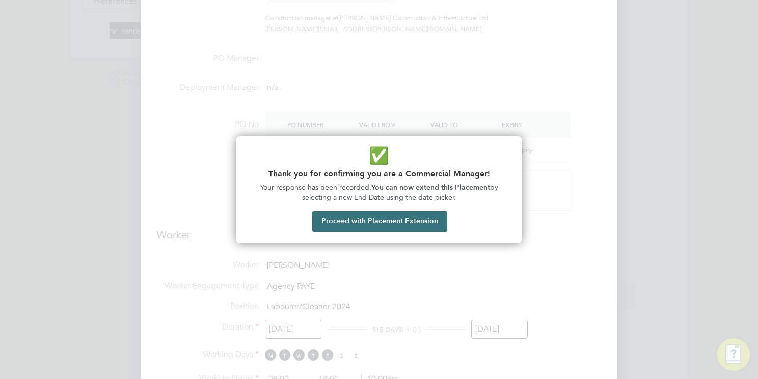
click at [416, 226] on button "Proceed with Placement Extension" at bounding box center [379, 221] width 135 height 20
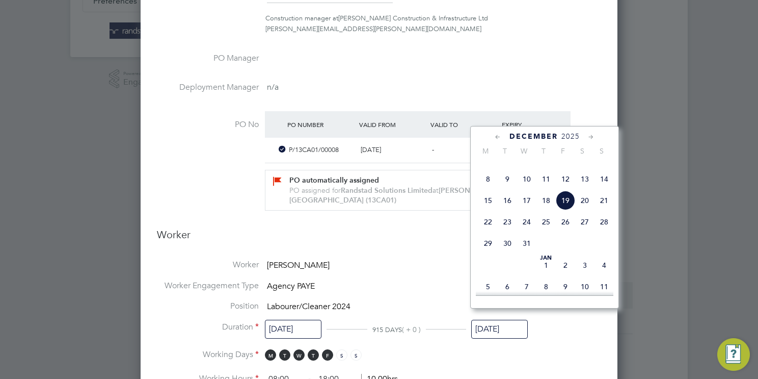
click at [496, 231] on span "22" at bounding box center [487, 221] width 19 height 19
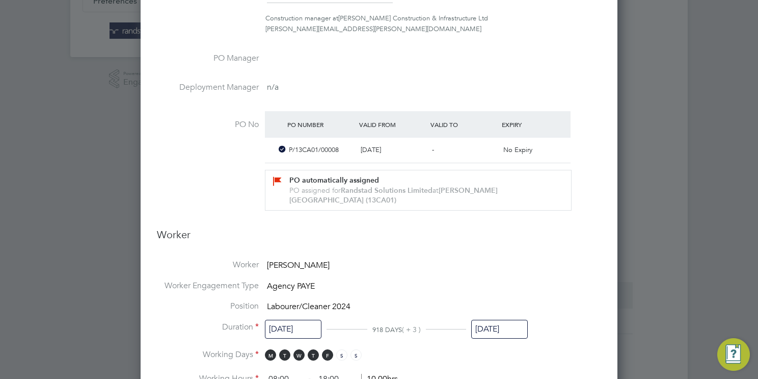
click at [503, 319] on input "[DATE]" at bounding box center [499, 328] width 57 height 19
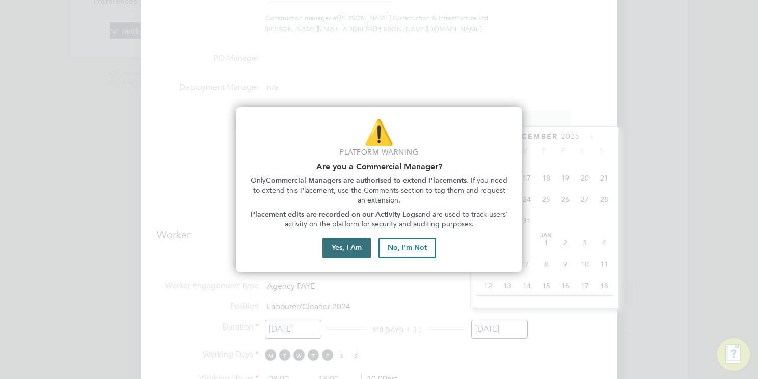
click at [335, 257] on button "Yes, I Am" at bounding box center [347, 247] width 48 height 20
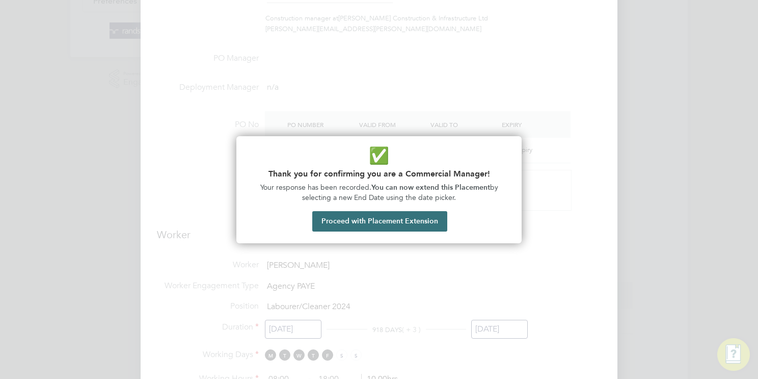
click at [417, 220] on button "Proceed with Placement Extension" at bounding box center [379, 221] width 135 height 20
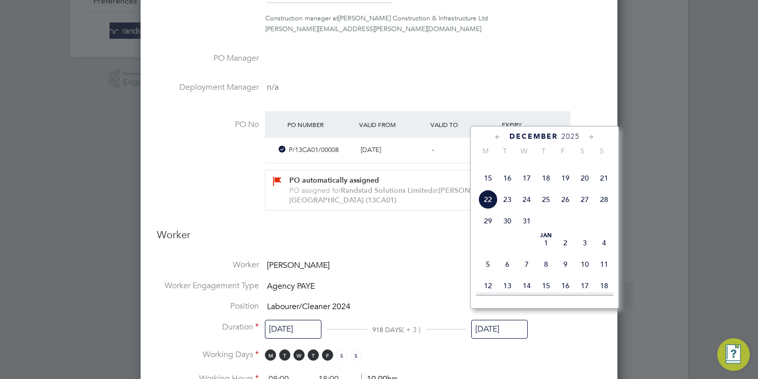
click at [507, 209] on span "23" at bounding box center [507, 199] width 19 height 19
type input "[DATE]"
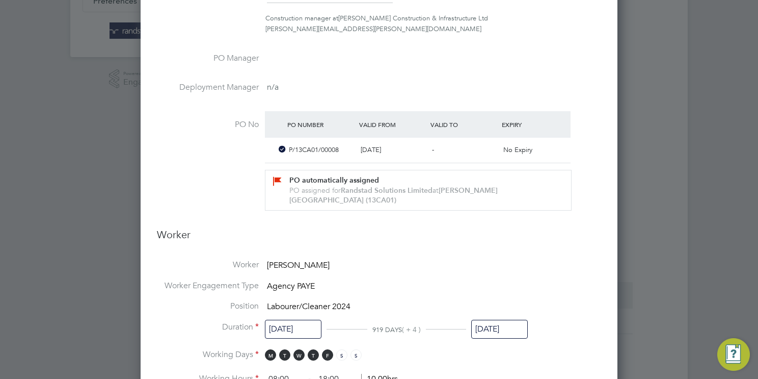
click at [430, 259] on li "Worker [PERSON_NAME]" at bounding box center [379, 269] width 444 height 21
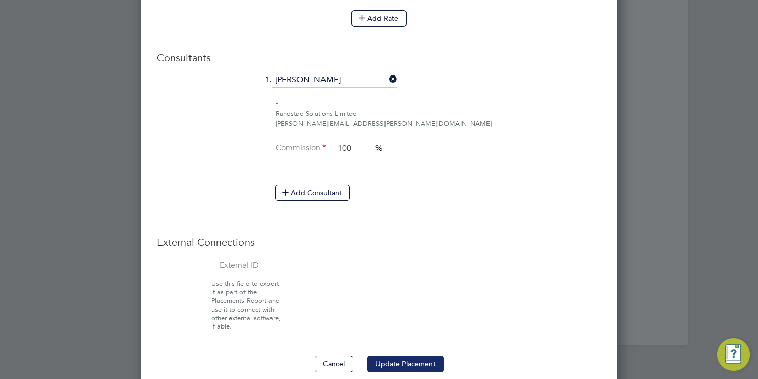
click at [411, 355] on button "Update Placement" at bounding box center [405, 363] width 76 height 16
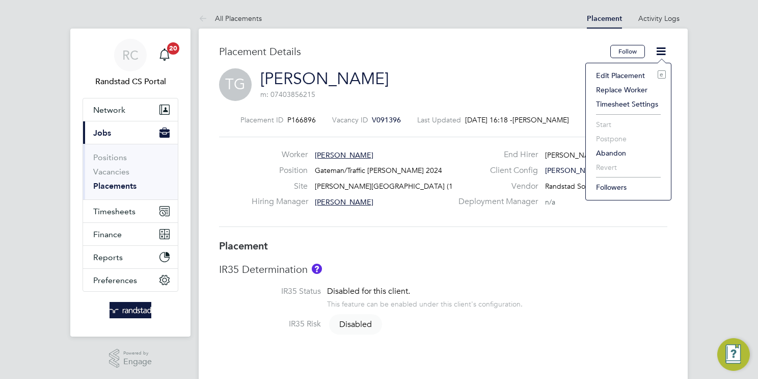
click at [606, 74] on li "Edit Placement e" at bounding box center [628, 75] width 75 height 14
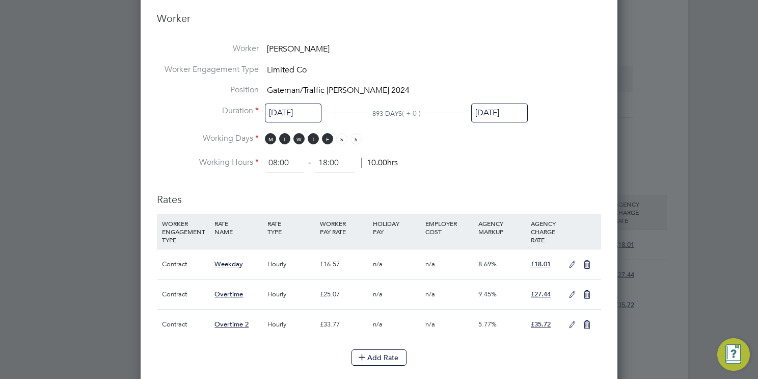
click at [507, 103] on input "[DATE]" at bounding box center [499, 112] width 57 height 19
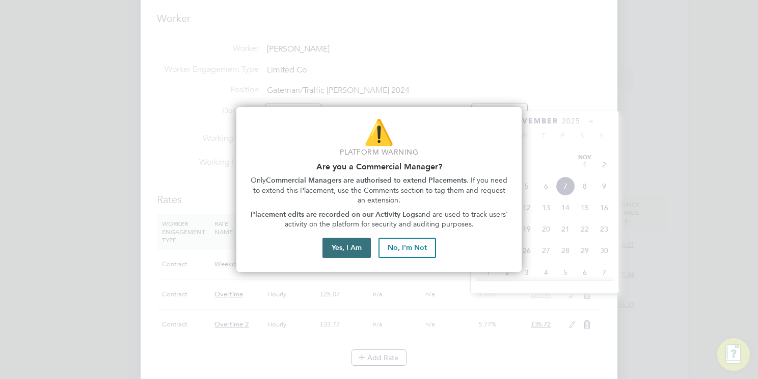
click at [353, 246] on button "Yes, I Am" at bounding box center [347, 247] width 48 height 20
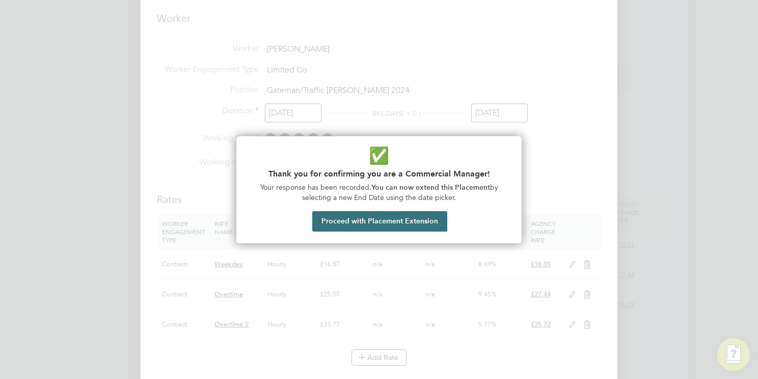
click at [422, 219] on button "Proceed with Placement Extension" at bounding box center [379, 221] width 135 height 20
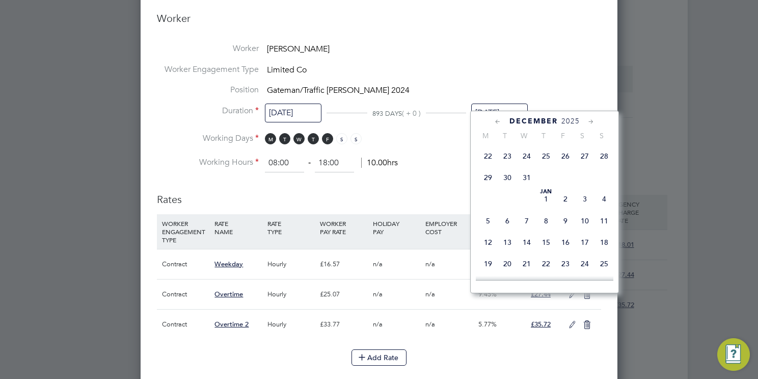
click at [528, 166] on span "24" at bounding box center [526, 155] width 19 height 19
type input "[DATE]"
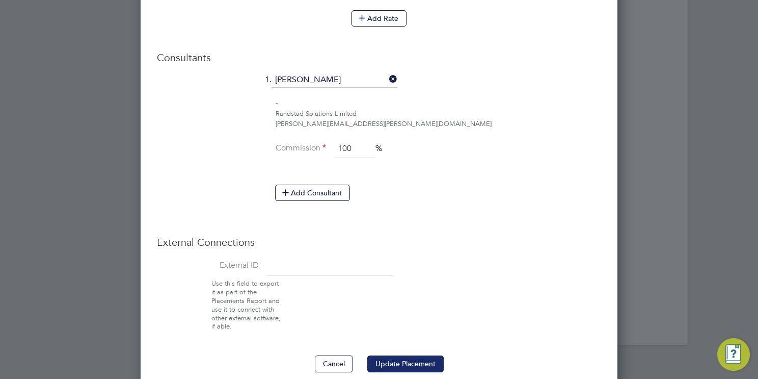
click at [410, 355] on button "Update Placement" at bounding box center [405, 363] width 76 height 16
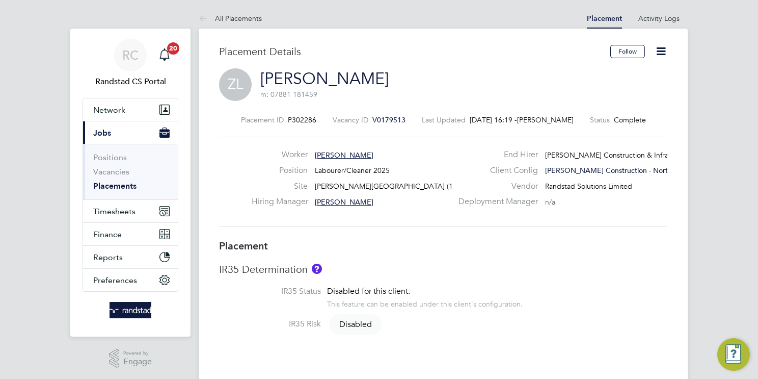
click at [663, 46] on icon at bounding box center [661, 51] width 13 height 13
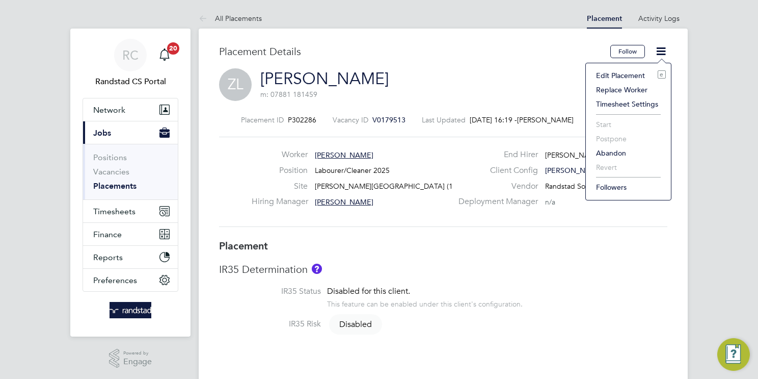
click at [610, 72] on li "Edit Placement e" at bounding box center [628, 75] width 75 height 14
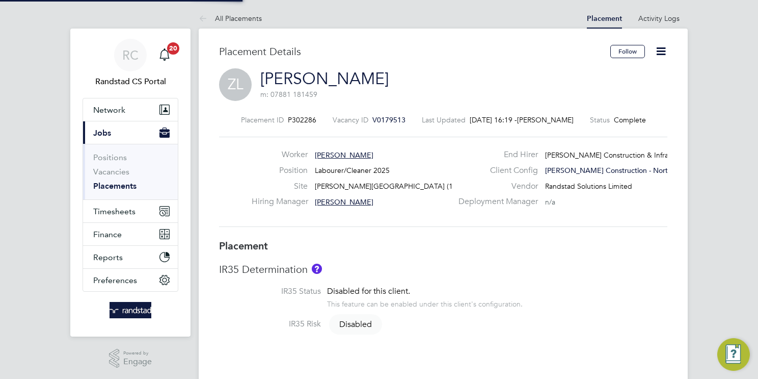
type input "[PERSON_NAME]"
type input "[DATE]"
type input "08:00"
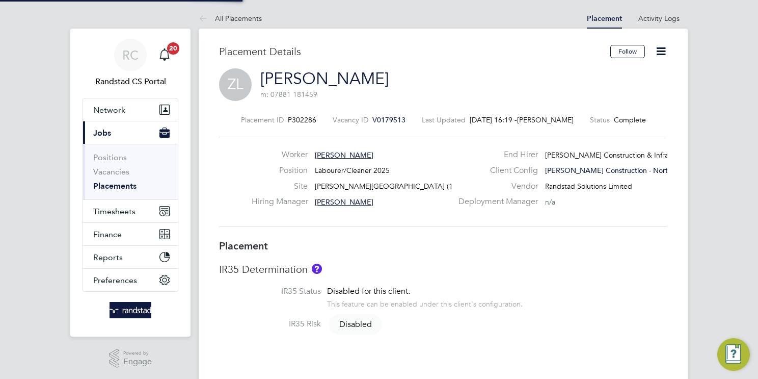
type input "18:00"
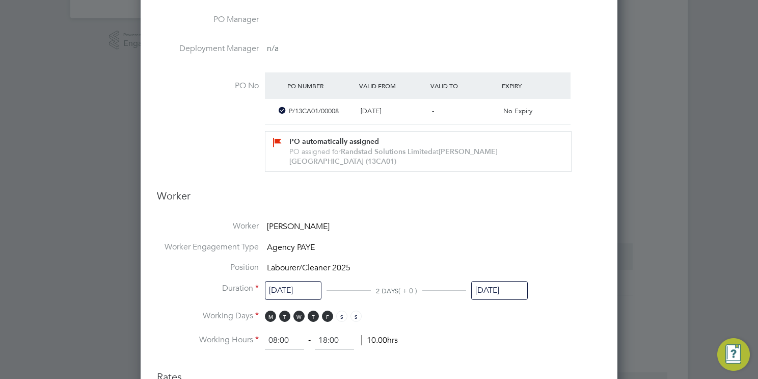
click at [505, 281] on input "[DATE]" at bounding box center [499, 290] width 57 height 19
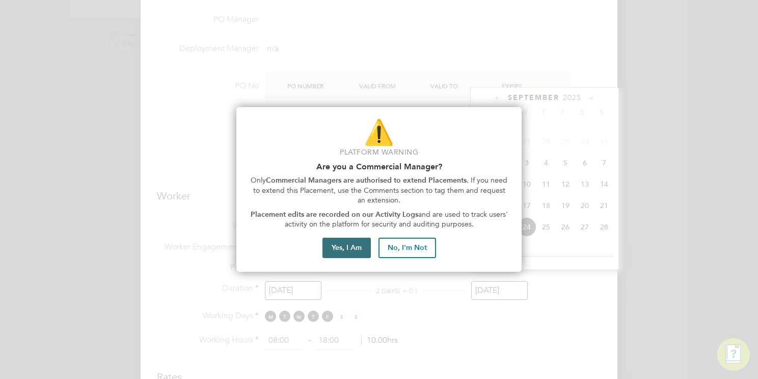
click at [354, 248] on button "Yes, I Am" at bounding box center [347, 247] width 48 height 20
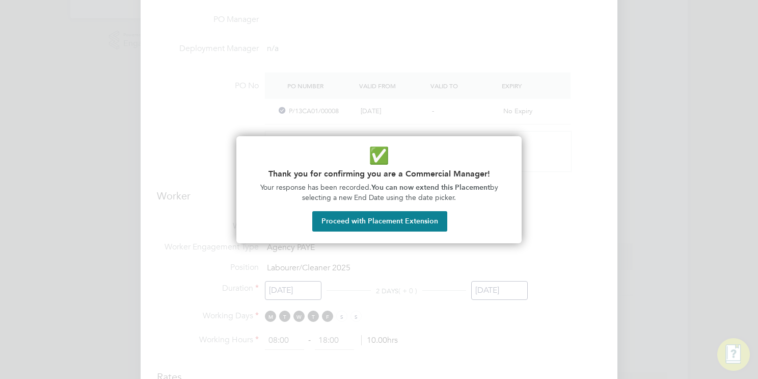
click at [415, 224] on button "Proceed with Placement Extension" at bounding box center [379, 221] width 135 height 20
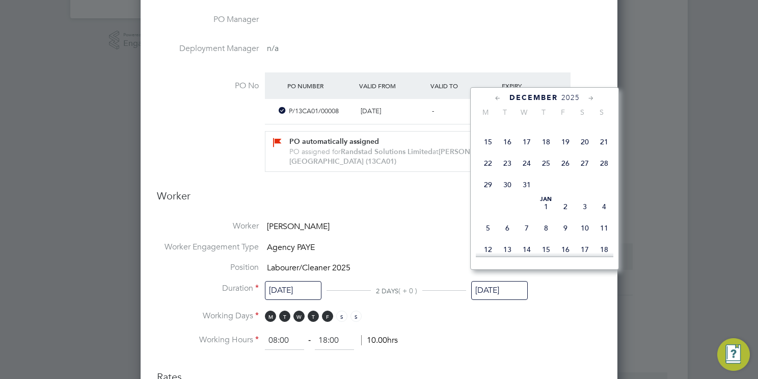
click at [507, 173] on span "23" at bounding box center [507, 162] width 19 height 19
type input "[DATE]"
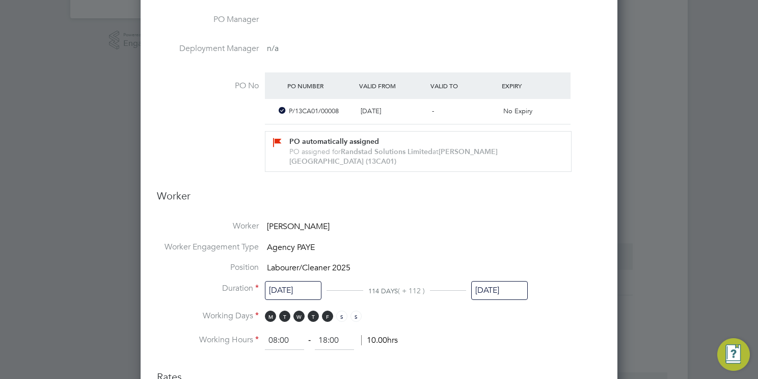
click at [468, 242] on li "Worker Engagement Type Agency PAYE" at bounding box center [379, 252] width 444 height 21
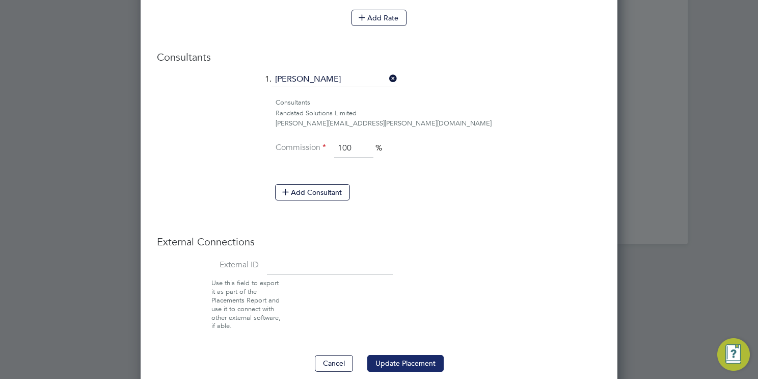
click at [410, 355] on button "Update Placement" at bounding box center [405, 363] width 76 height 16
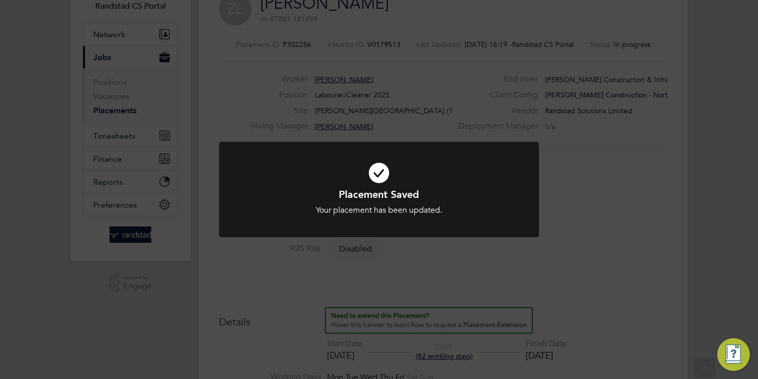
click at [580, 282] on div "Placement Saved Your placement has been updated. Cancel Okay" at bounding box center [379, 189] width 758 height 379
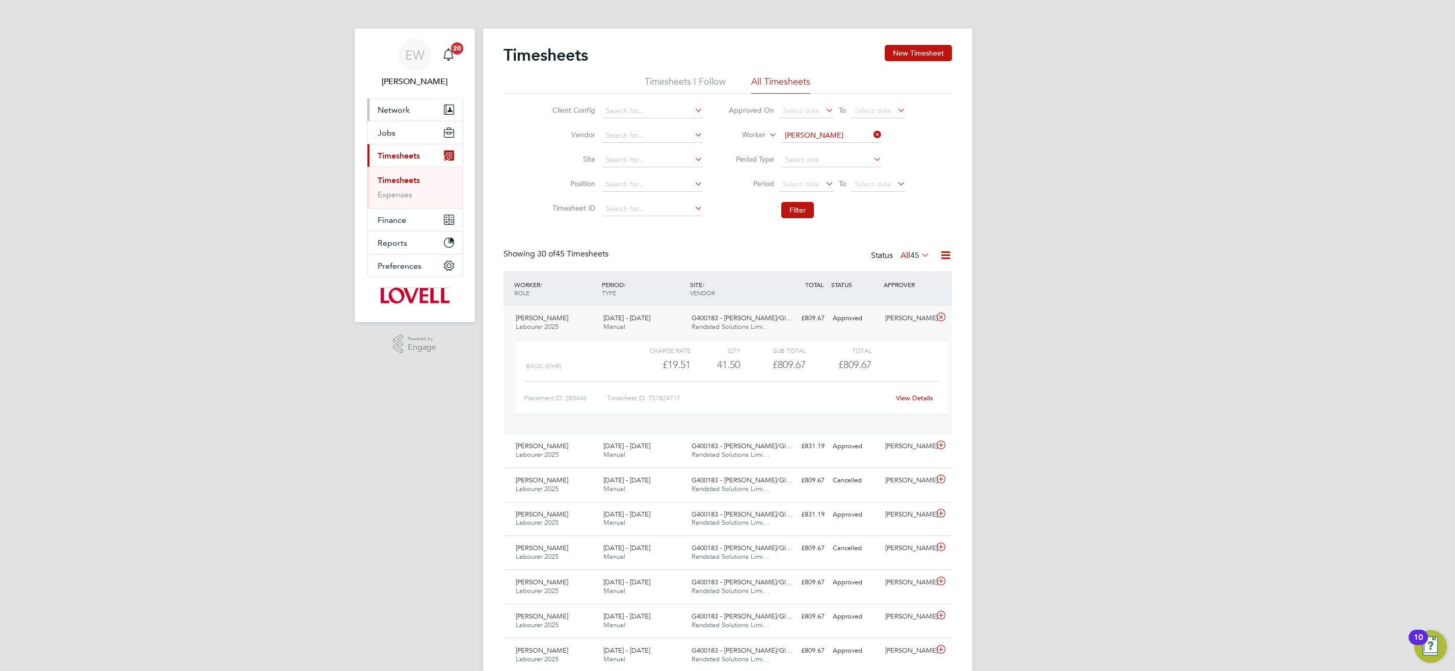
click at [399, 115] on button "Network" at bounding box center [414, 109] width 95 height 22
click at [400, 106] on span "Network" at bounding box center [394, 110] width 32 height 10
click at [402, 110] on span "Network" at bounding box center [394, 110] width 32 height 10
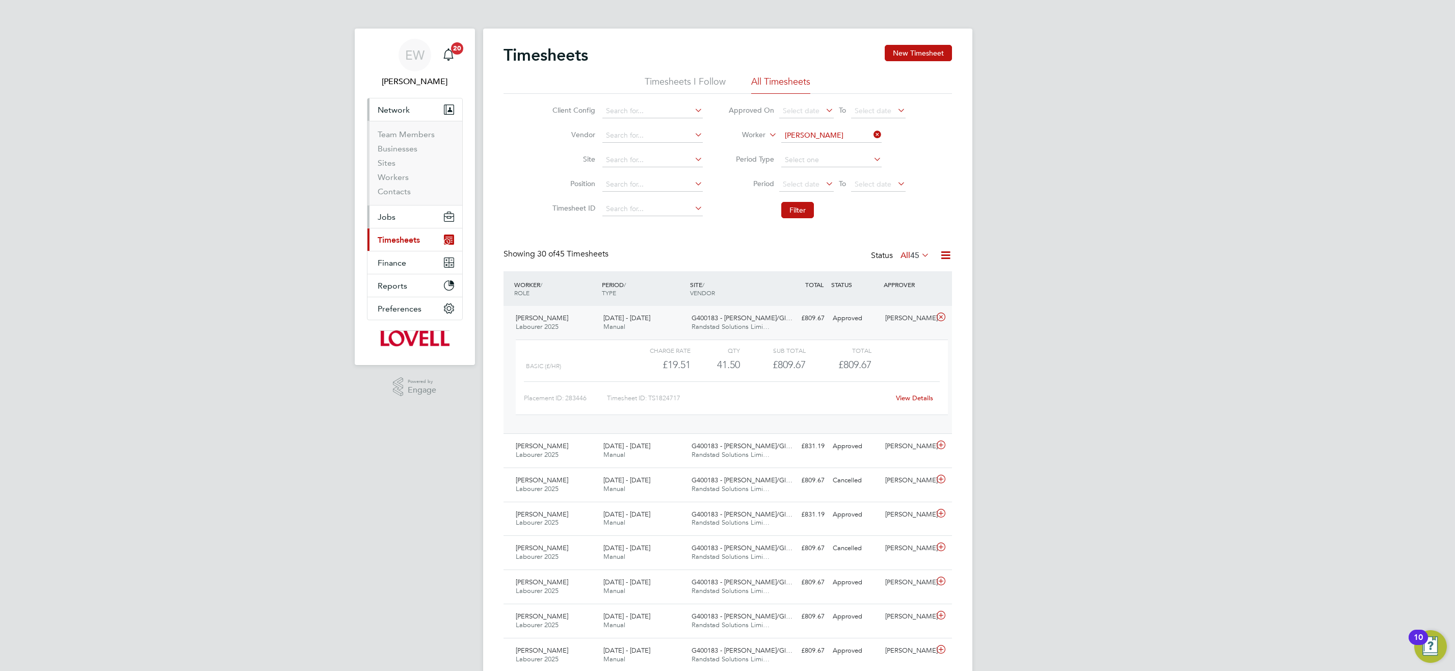
click at [388, 217] on span "Jobs" at bounding box center [387, 217] width 18 height 10
click at [402, 214] on span "Timesheets" at bounding box center [399, 211] width 42 height 10
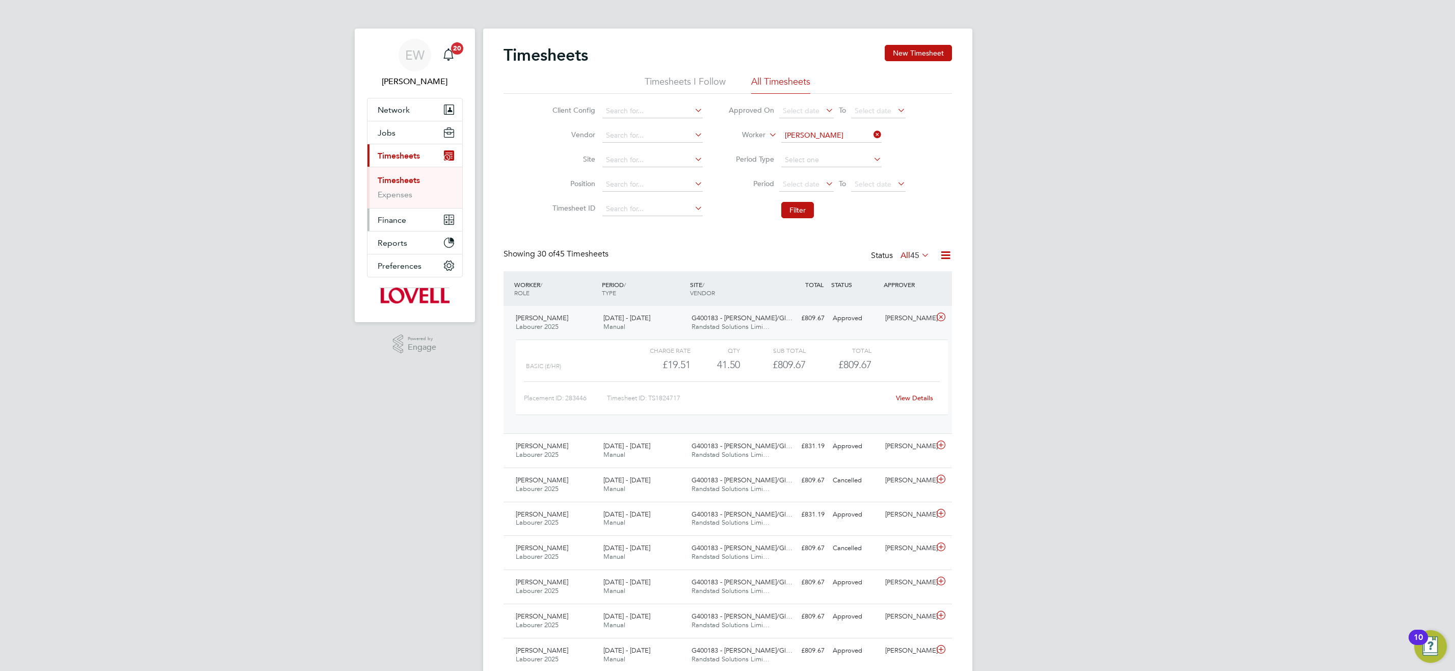
click at [398, 224] on span "Finance" at bounding box center [392, 220] width 29 height 10
click at [400, 268] on span "Reports" at bounding box center [393, 267] width 30 height 10
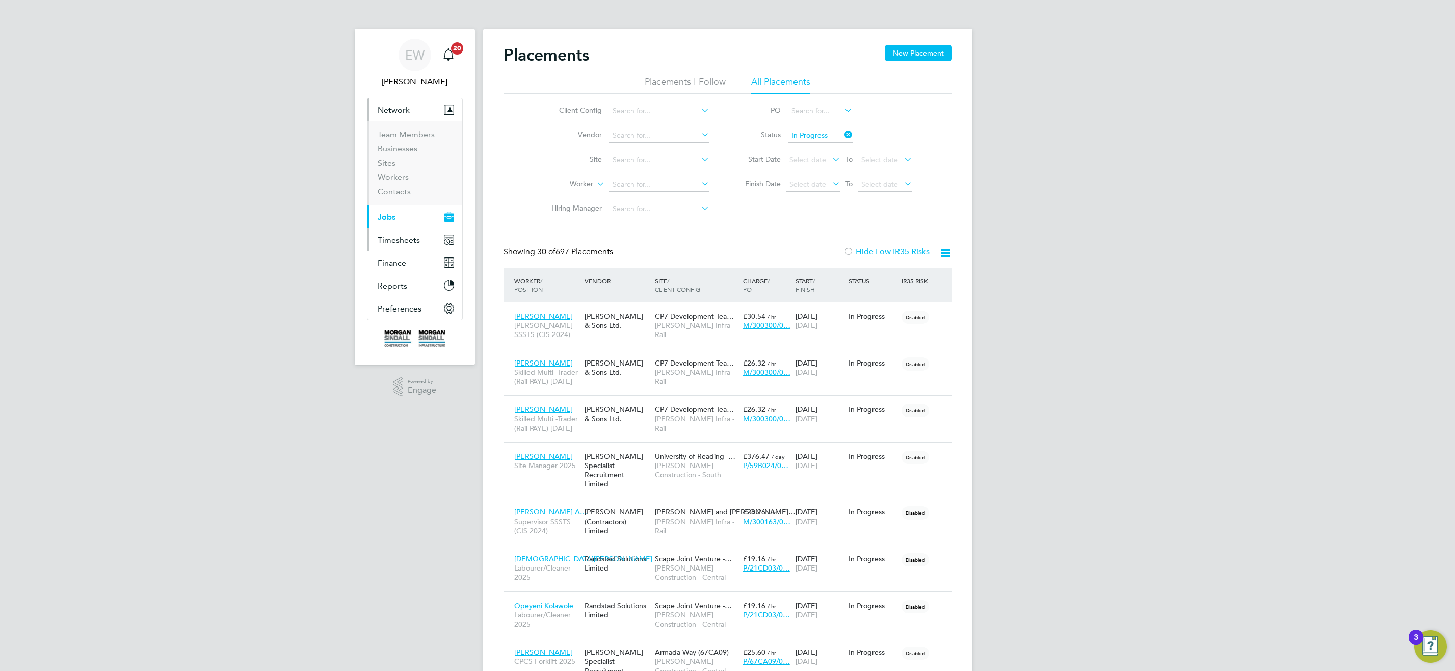
click at [391, 240] on span "Timesheets" at bounding box center [399, 240] width 42 height 10
click at [393, 221] on span "Finance" at bounding box center [392, 220] width 29 height 10
click at [409, 280] on button "Reports" at bounding box center [414, 281] width 95 height 22
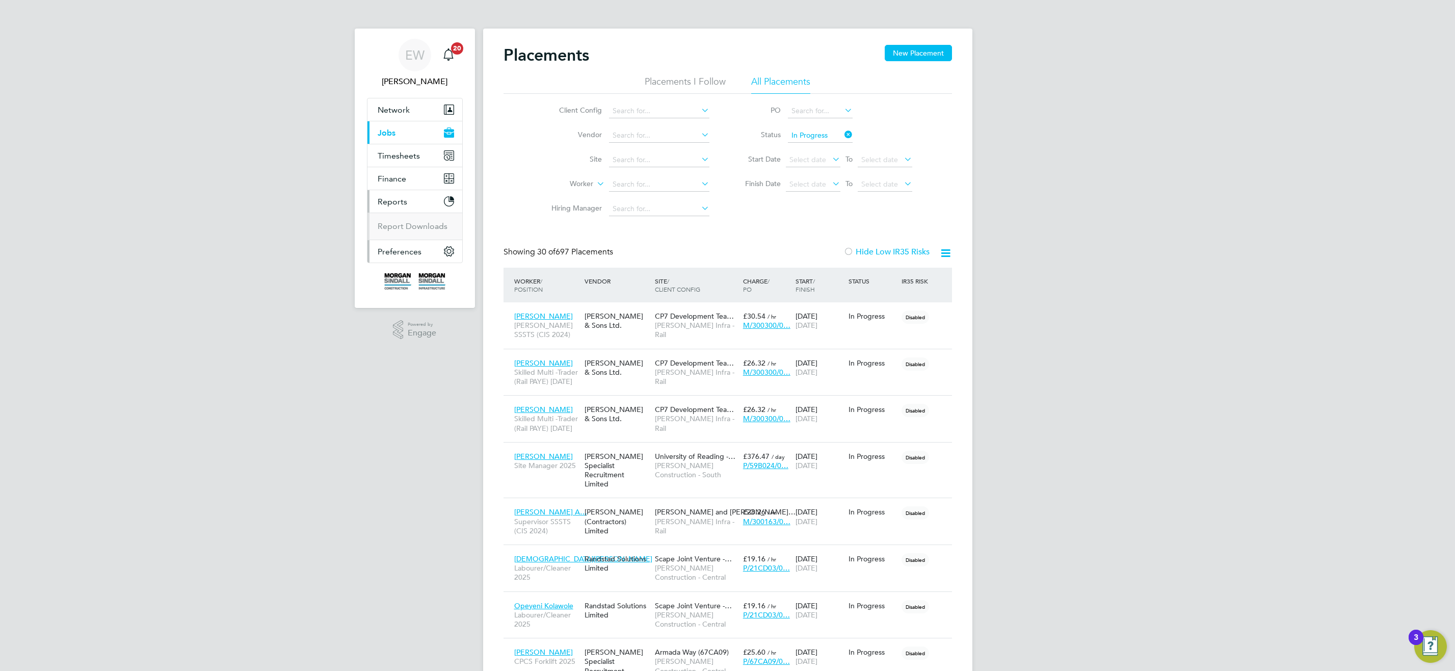
click at [404, 250] on span "Preferences" at bounding box center [400, 252] width 44 height 10
click at [395, 284] on span "Preferences" at bounding box center [400, 280] width 44 height 10
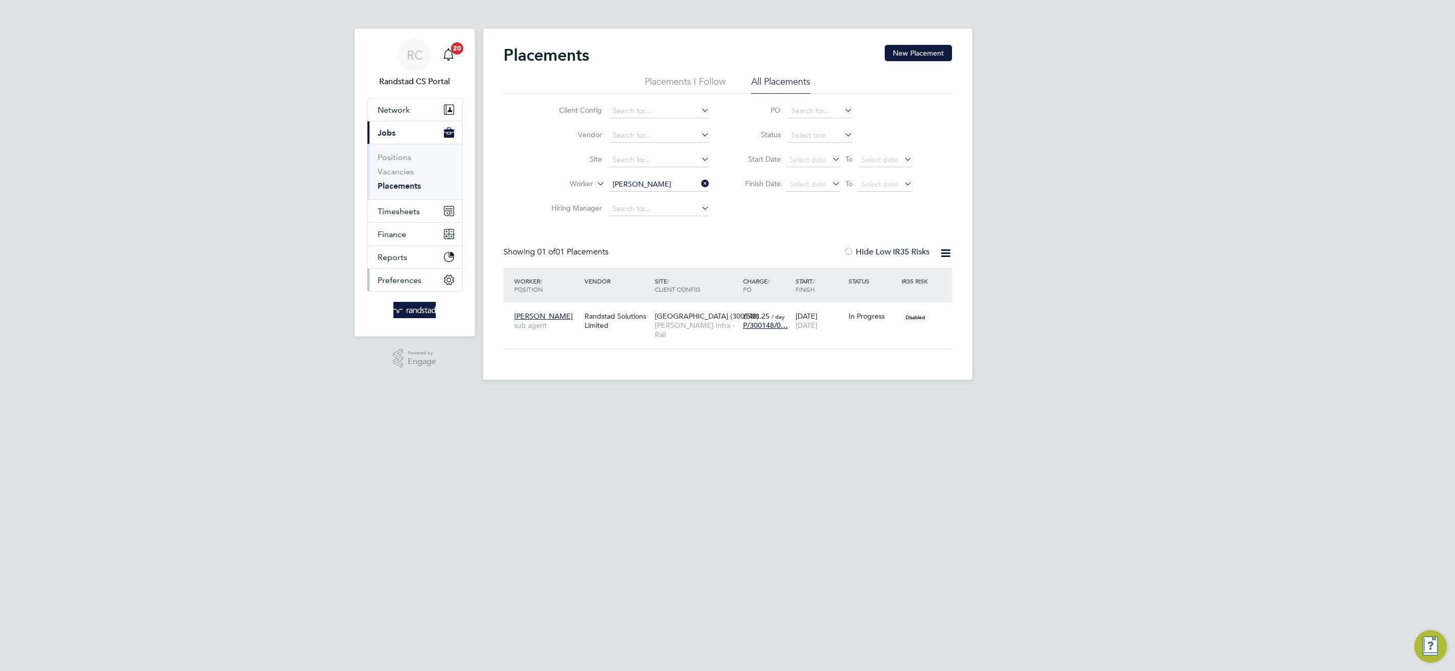
scroll to position [10, 48]
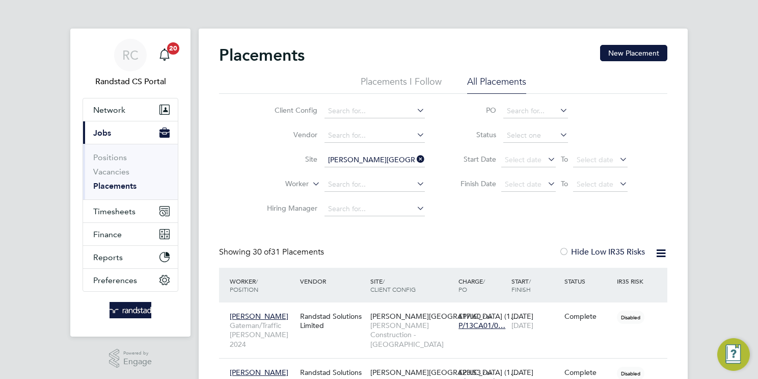
drag, startPoint x: 381, startPoint y: 160, endPoint x: 376, endPoint y: 158, distance: 5.3
click at [381, 159] on input "[PERSON_NAME][GEOGRAPHIC_DATA] (13CA01)" at bounding box center [375, 160] width 100 height 14
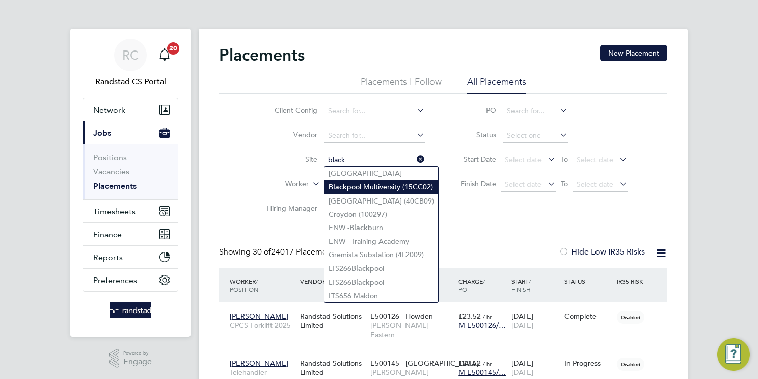
click at [385, 184] on li "Black pool Multiversity (15CC02)" at bounding box center [382, 187] width 114 height 14
type input "Blackpool Multiversity (15CC02)"
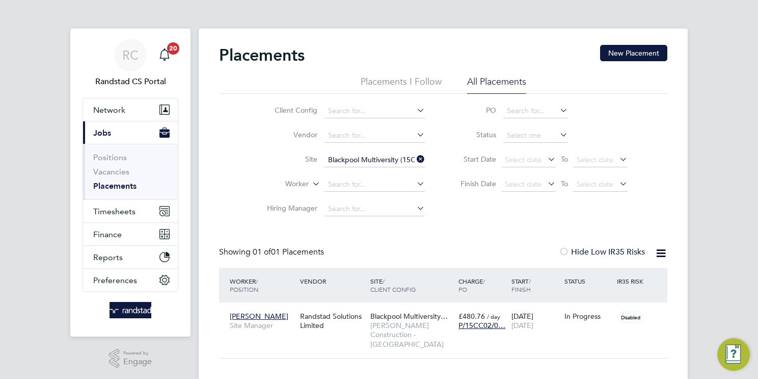
drag, startPoint x: 380, startPoint y: 161, endPoint x: 351, endPoint y: 150, distance: 30.3
click at [380, 160] on input "Blackpool Multiversity (15CC02)" at bounding box center [375, 160] width 100 height 14
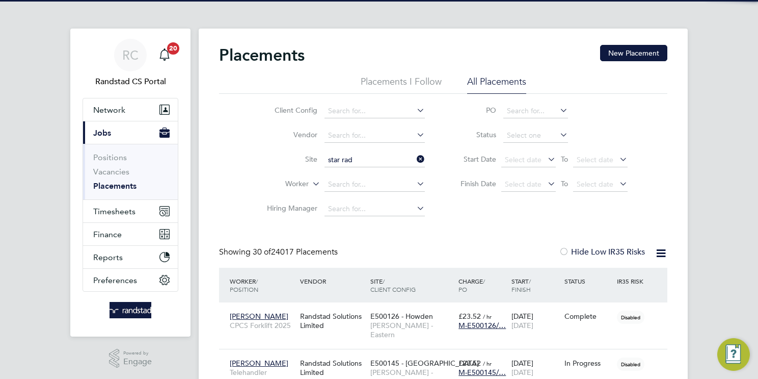
click at [383, 169] on li "Star [GEOGRAPHIC_DATA] (13CB05)" at bounding box center [396, 174] width 142 height 14
type input "[GEOGRAPHIC_DATA] (13CB05)"
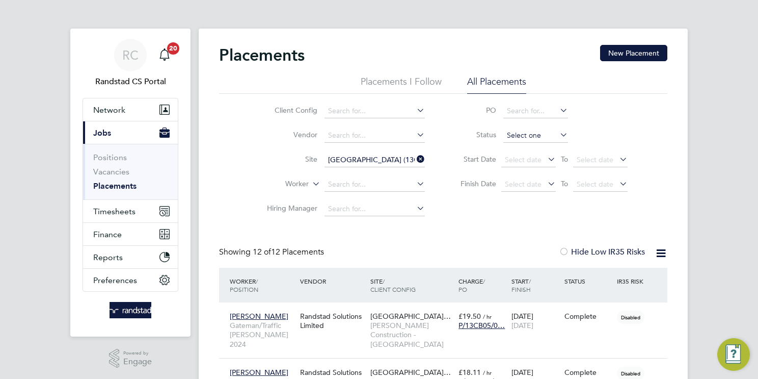
click at [522, 128] on input at bounding box center [535, 135] width 65 height 14
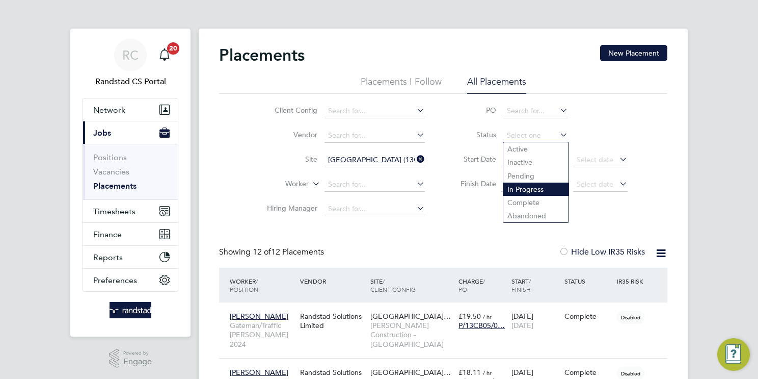
click at [542, 189] on li "In Progress" at bounding box center [535, 188] width 65 height 13
type input "In Progress"
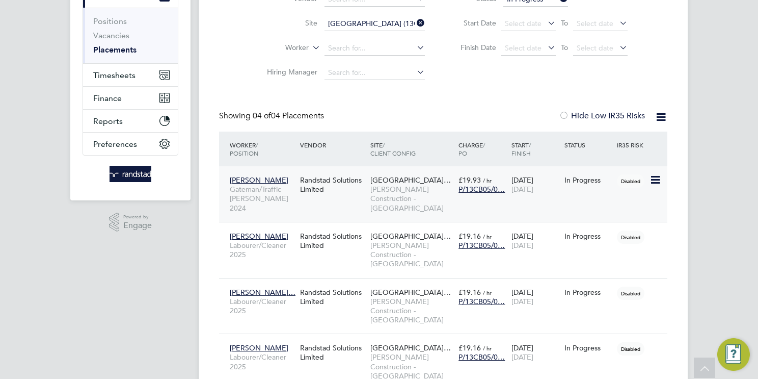
click at [404, 193] on span "[PERSON_NAME] Construction - [GEOGRAPHIC_DATA]" at bounding box center [411, 198] width 83 height 28
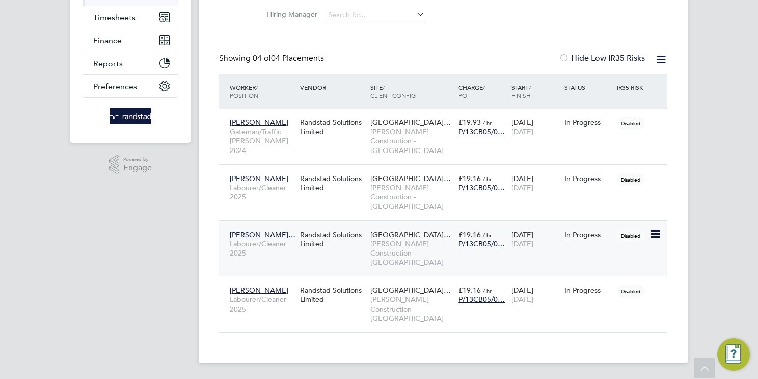
click at [431, 251] on span "[PERSON_NAME] Construction - [GEOGRAPHIC_DATA]" at bounding box center [411, 253] width 83 height 28
click at [396, 311] on span "[PERSON_NAME] Construction - [GEOGRAPHIC_DATA]" at bounding box center [411, 309] width 83 height 28
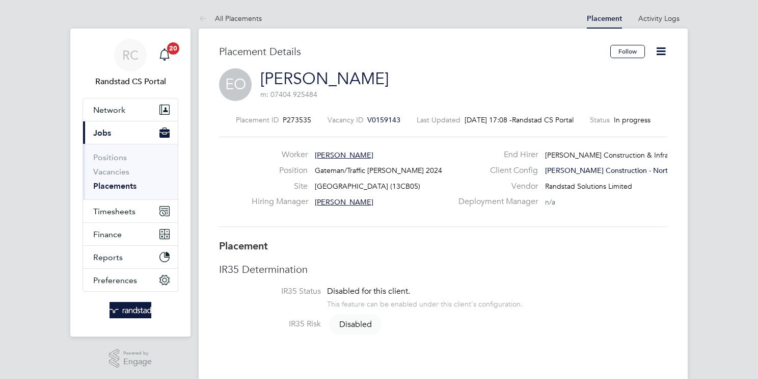
click at [663, 53] on icon at bounding box center [661, 51] width 13 height 13
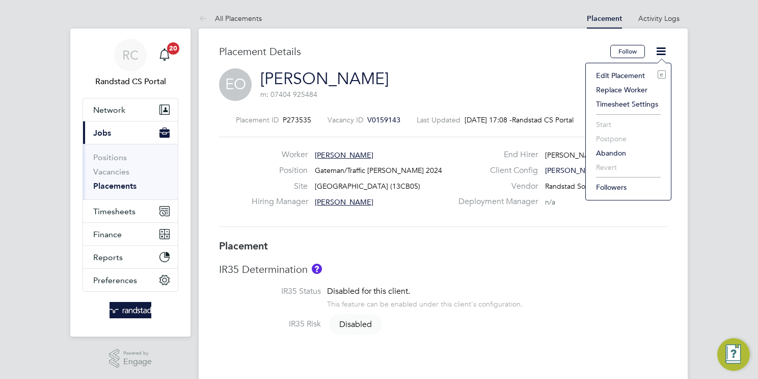
click at [634, 76] on li "Edit Placement e" at bounding box center [628, 75] width 75 height 14
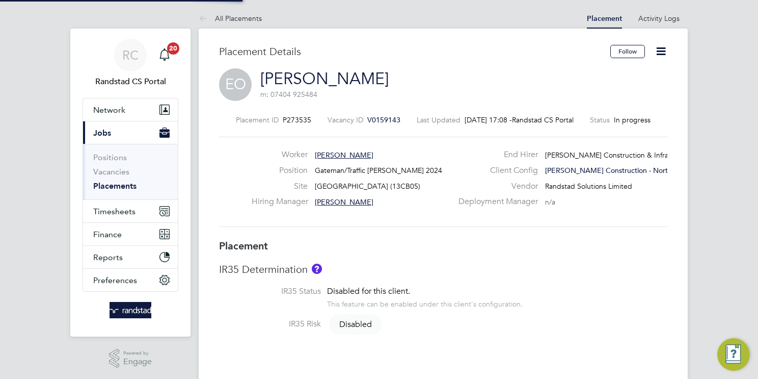
type input "[PERSON_NAME]"
type input "[DATE]"
type input "08:00"
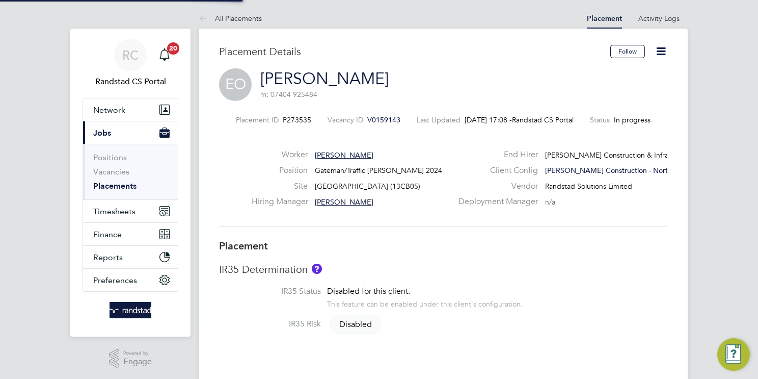
type input "18:00"
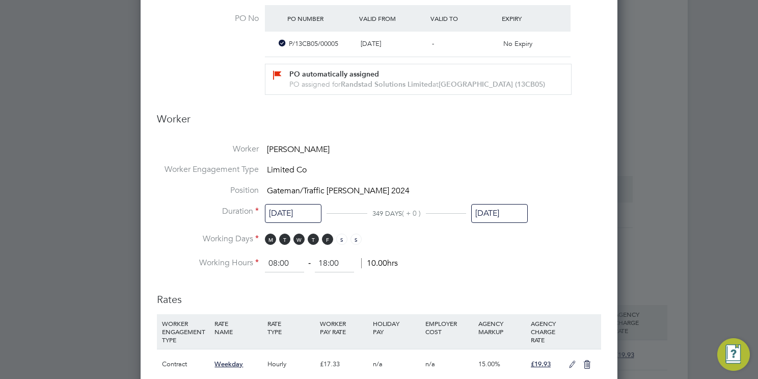
click at [507, 215] on input "[DATE]" at bounding box center [499, 213] width 57 height 19
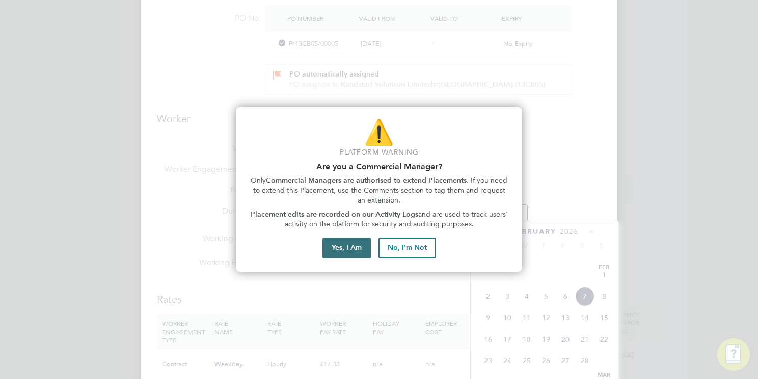
click at [351, 247] on button "Yes, I Am" at bounding box center [347, 247] width 48 height 20
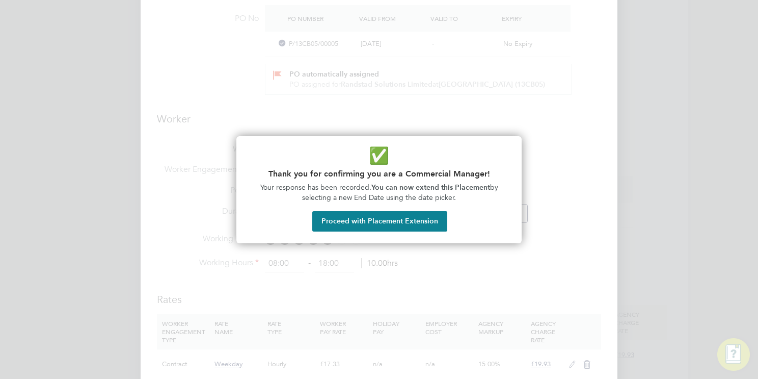
drag, startPoint x: 408, startPoint y: 219, endPoint x: 435, endPoint y: 230, distance: 29.9
click at [408, 219] on button "Proceed with Placement Extension" at bounding box center [379, 221] width 135 height 20
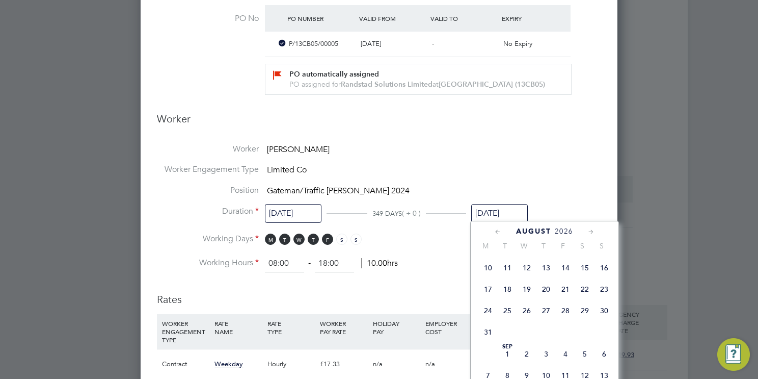
click at [565, 320] on span "28" at bounding box center [565, 310] width 19 height 19
type input "[DATE]"
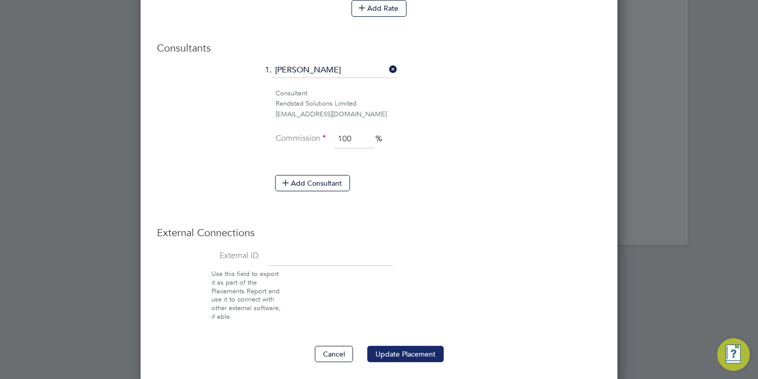
click at [407, 351] on button "Update Placement" at bounding box center [405, 353] width 76 height 16
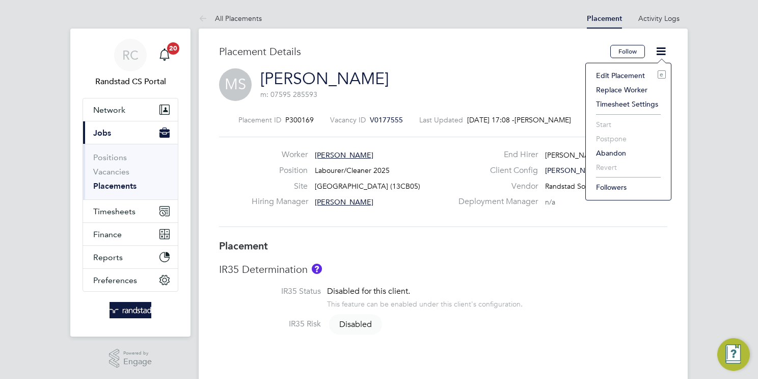
click at [613, 73] on li "Edit Placement e" at bounding box center [628, 75] width 75 height 14
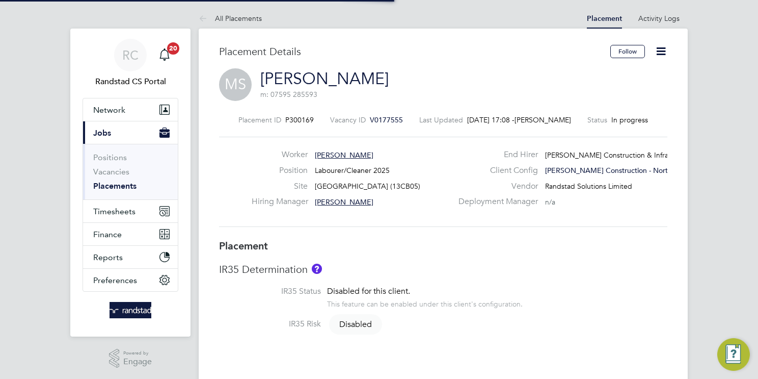
type input "[PERSON_NAME]"
type input "04 Aug 2025"
type input "05 Dec 2025"
type input "08:00"
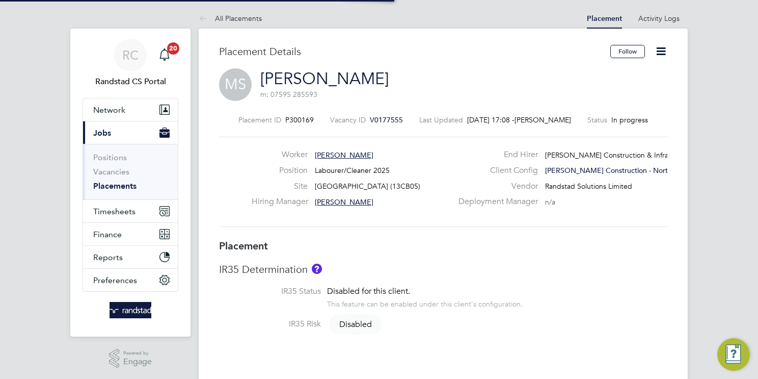
type input "18:00"
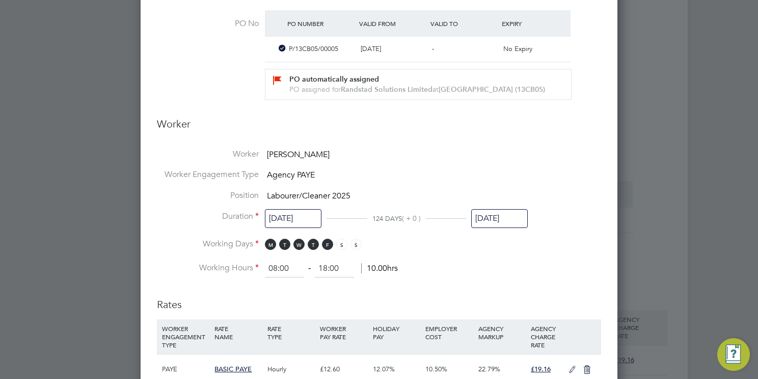
click at [500, 213] on input "05 Dec 2025" at bounding box center [499, 218] width 57 height 19
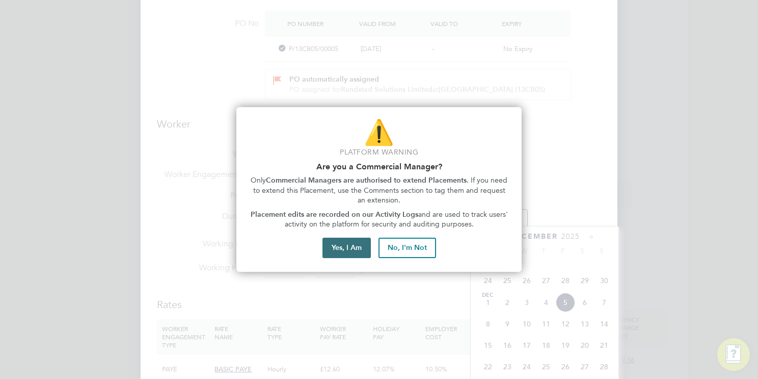
click at [342, 248] on button "Yes, I Am" at bounding box center [347, 247] width 48 height 20
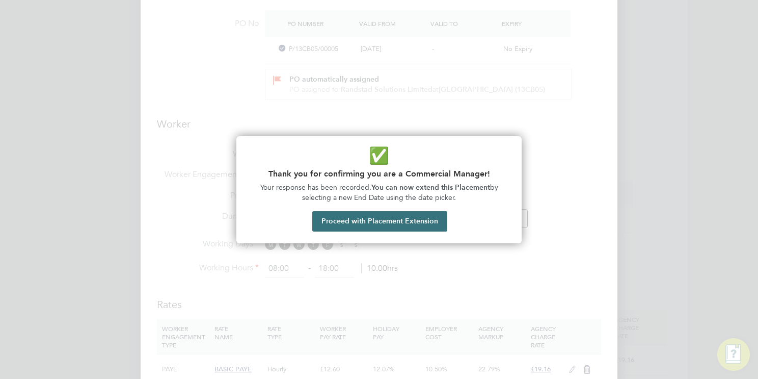
click at [412, 224] on button "Proceed with Placement Extension" at bounding box center [379, 221] width 135 height 20
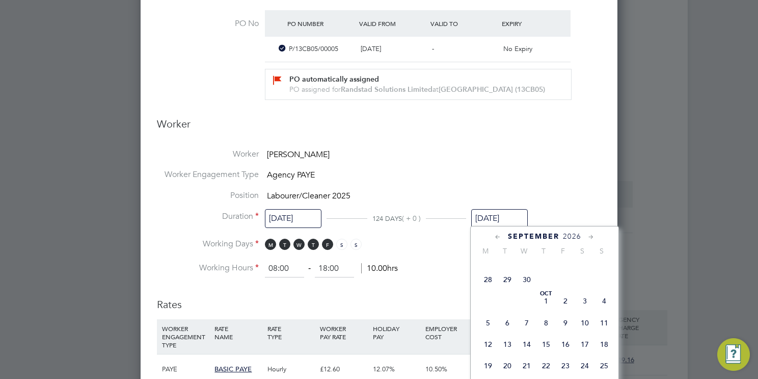
click at [526, 289] on span "30" at bounding box center [526, 279] width 19 height 19
type input "30 Sep 2026"
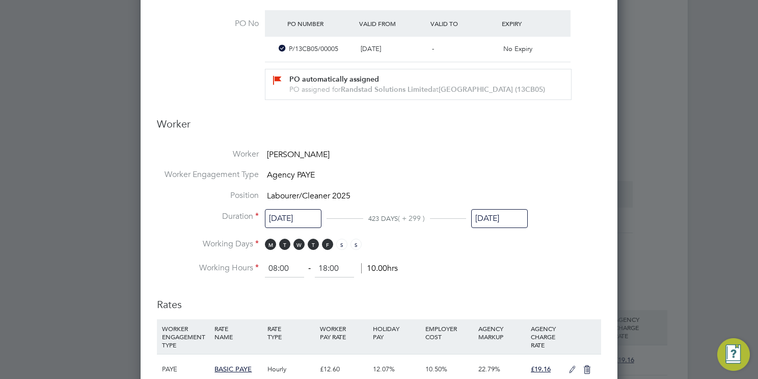
click at [530, 290] on h3 "Rates" at bounding box center [379, 298] width 444 height 23
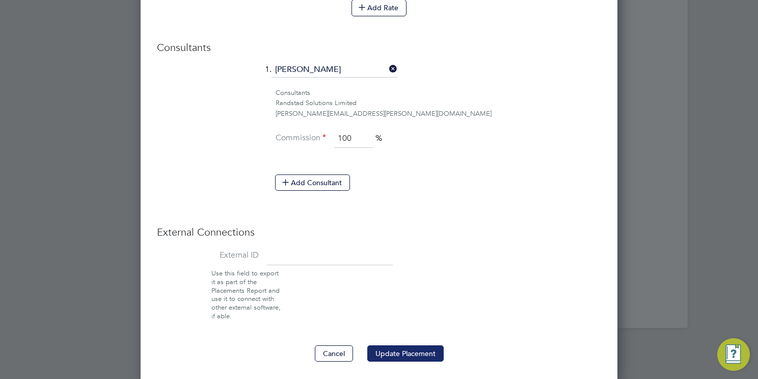
click at [409, 349] on button "Update Placement" at bounding box center [405, 353] width 76 height 16
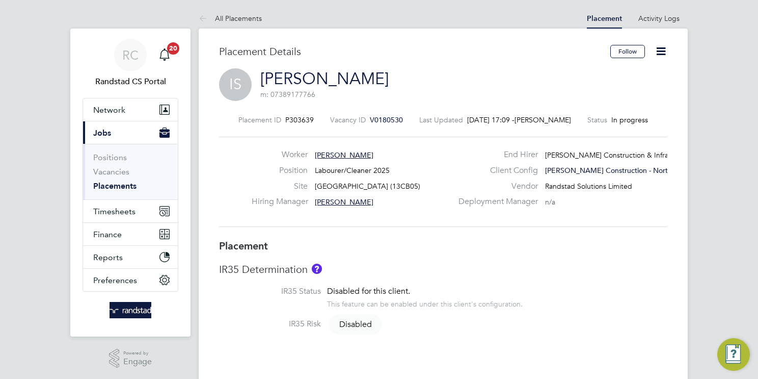
drag, startPoint x: 668, startPoint y: 49, endPoint x: 662, endPoint y: 51, distance: 5.7
click at [665, 50] on icon at bounding box center [661, 51] width 13 height 13
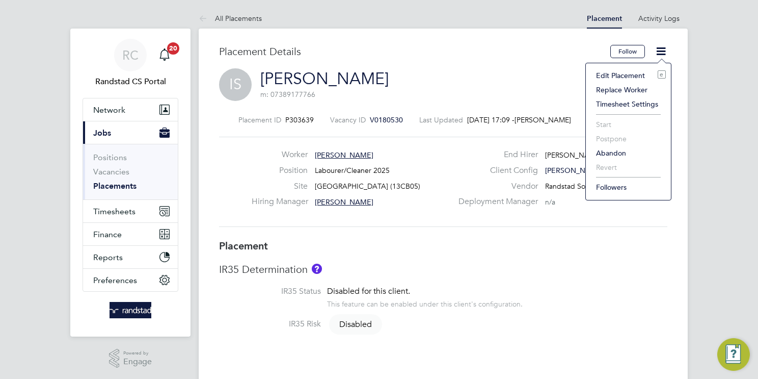
click at [623, 76] on li "Edit Placement e" at bounding box center [628, 75] width 75 height 14
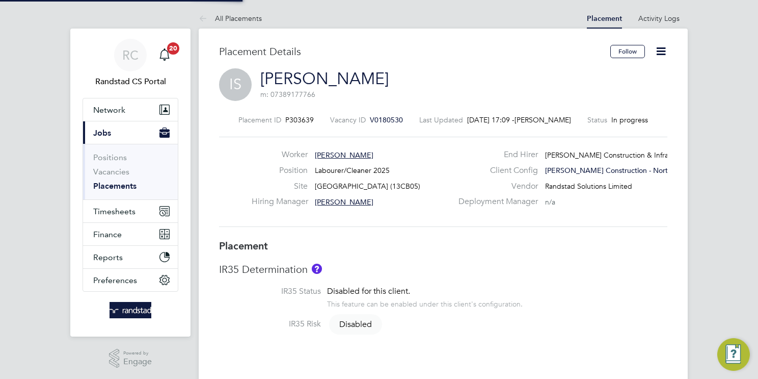
type input "[PERSON_NAME]"
type input "[DATE]"
type input "08:00"
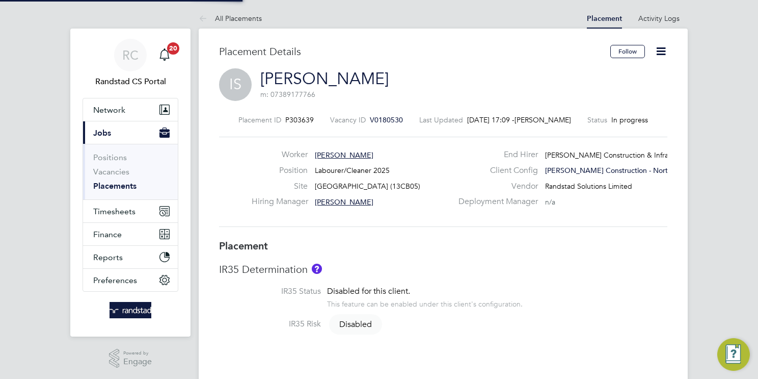
type input "18:00"
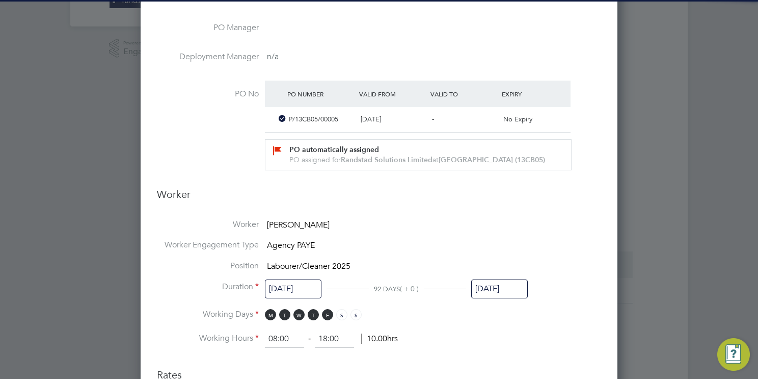
click at [505, 288] on input "[DATE]" at bounding box center [499, 288] width 57 height 19
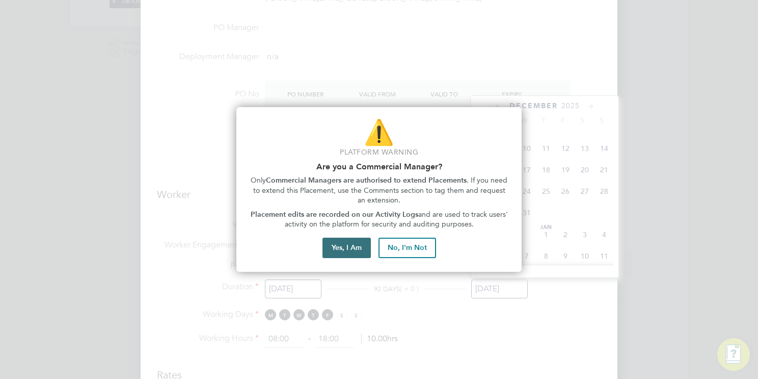
click at [338, 248] on button "Yes, I Am" at bounding box center [347, 247] width 48 height 20
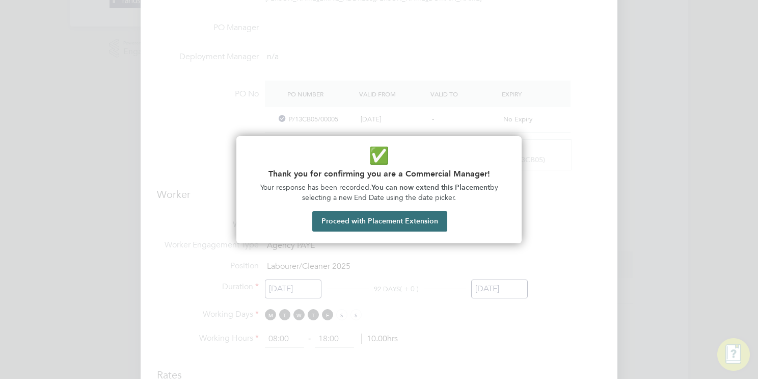
click at [421, 221] on button "Proceed with Placement Extension" at bounding box center [379, 221] width 135 height 20
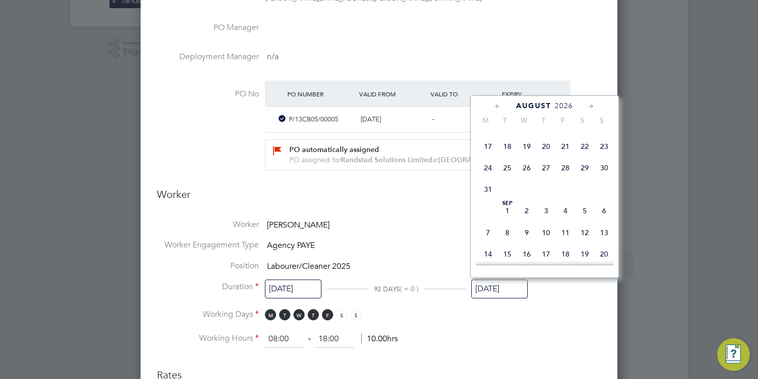
click at [569, 177] on span "28" at bounding box center [565, 167] width 19 height 19
type input "[DATE]"
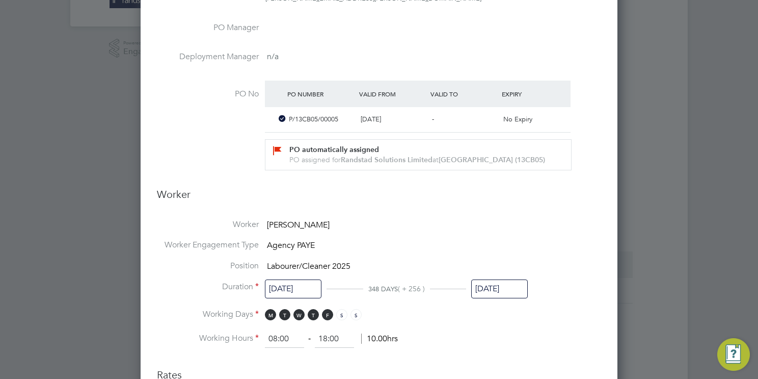
click at [513, 322] on li "Working Days M T W T F S S" at bounding box center [379, 319] width 444 height 21
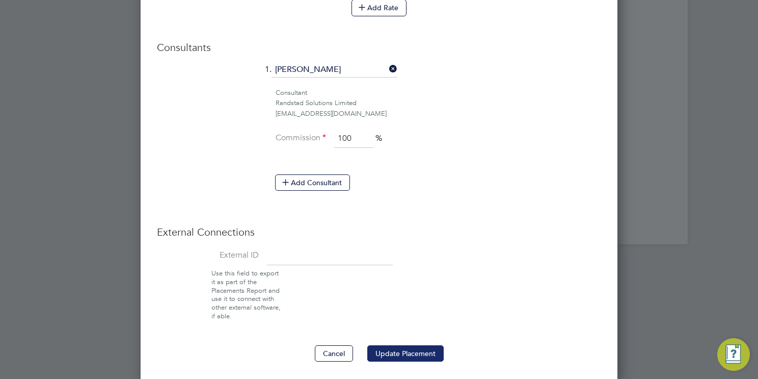
click at [423, 348] on button "Update Placement" at bounding box center [405, 353] width 76 height 16
